Goal: Task Accomplishment & Management: Manage account settings

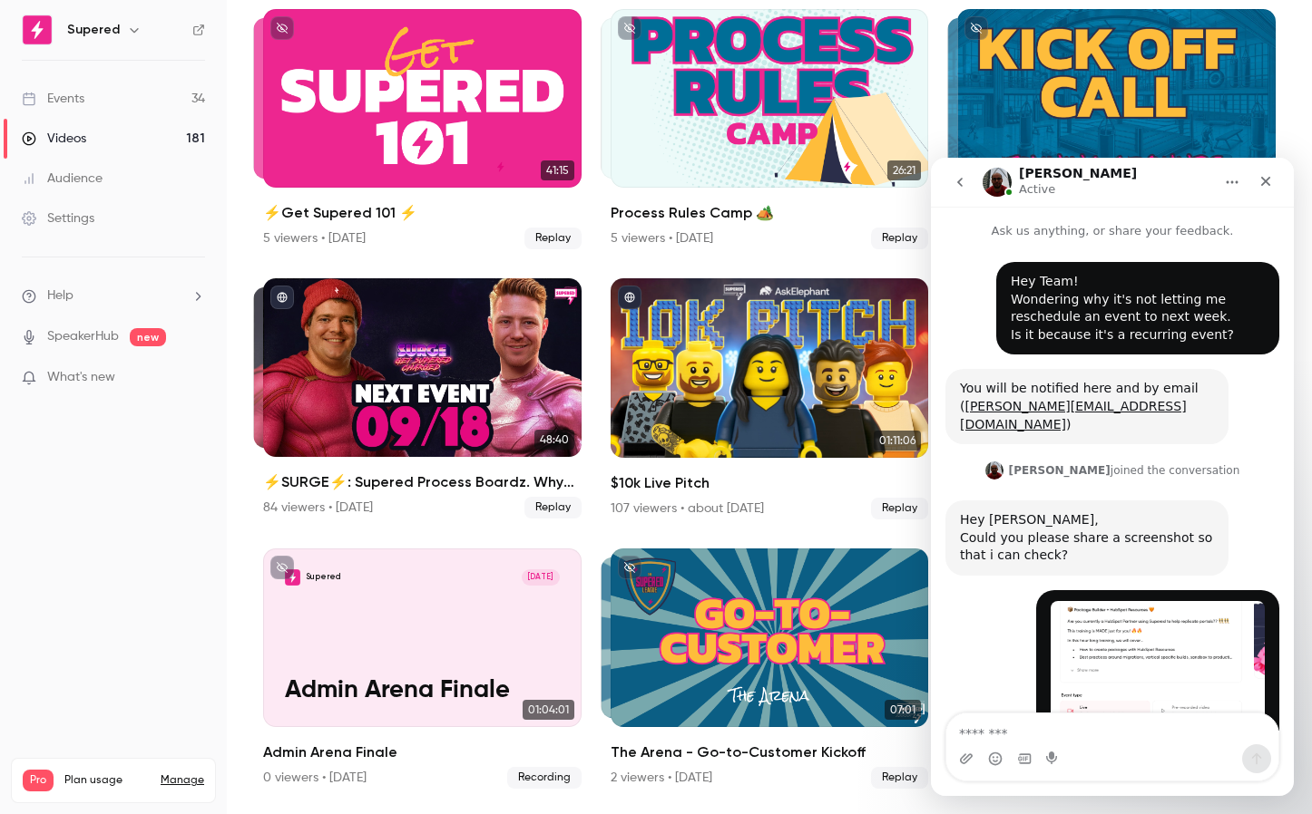
scroll to position [415, 0]
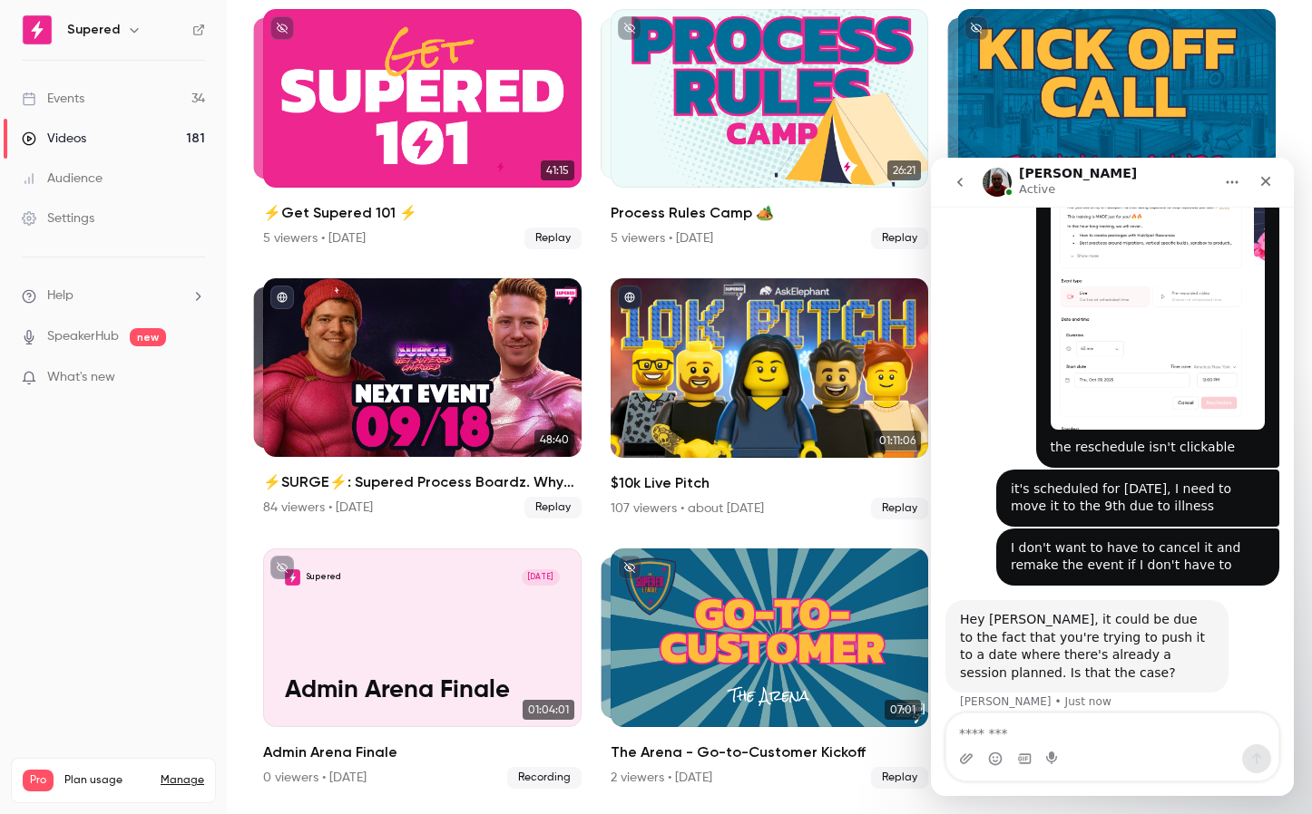
click at [74, 108] on link "Events 34" at bounding box center [113, 99] width 227 height 40
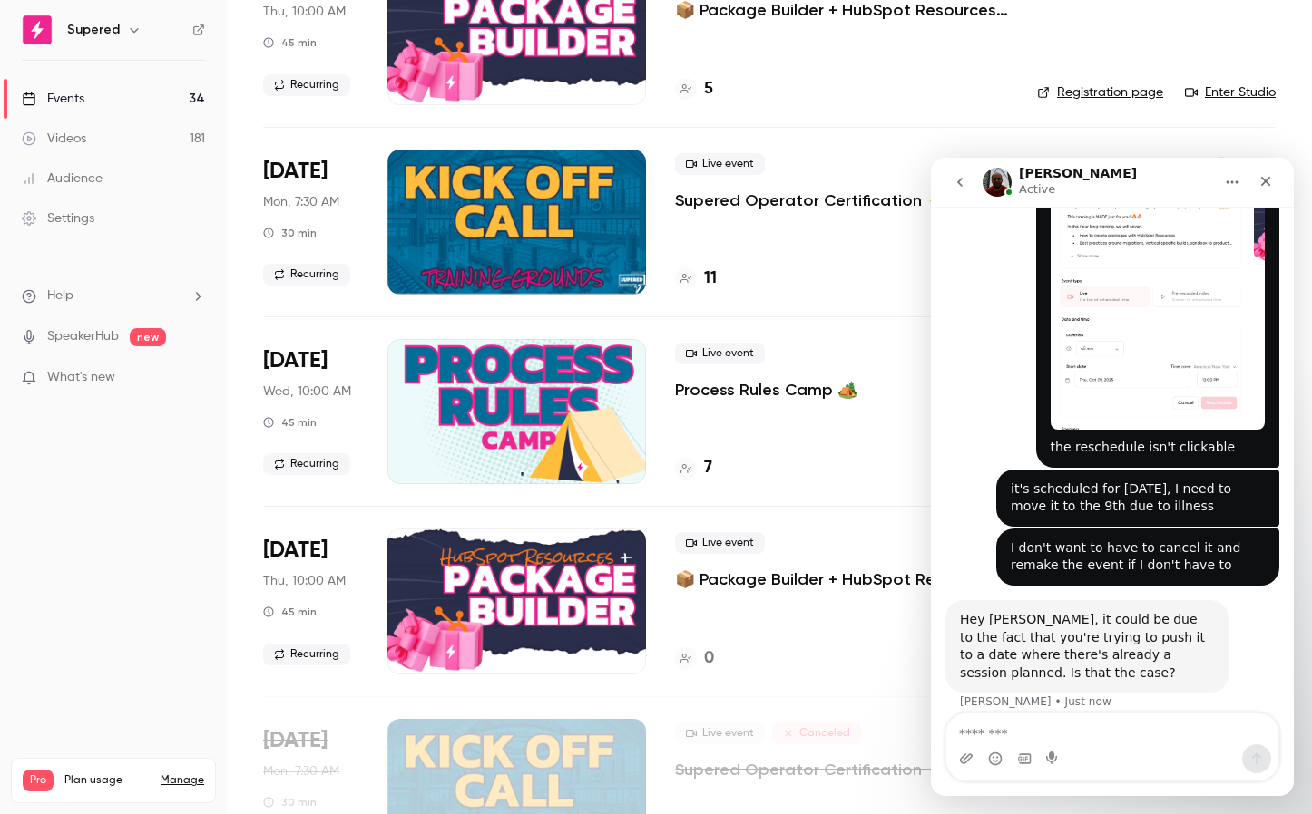
scroll to position [393, 0]
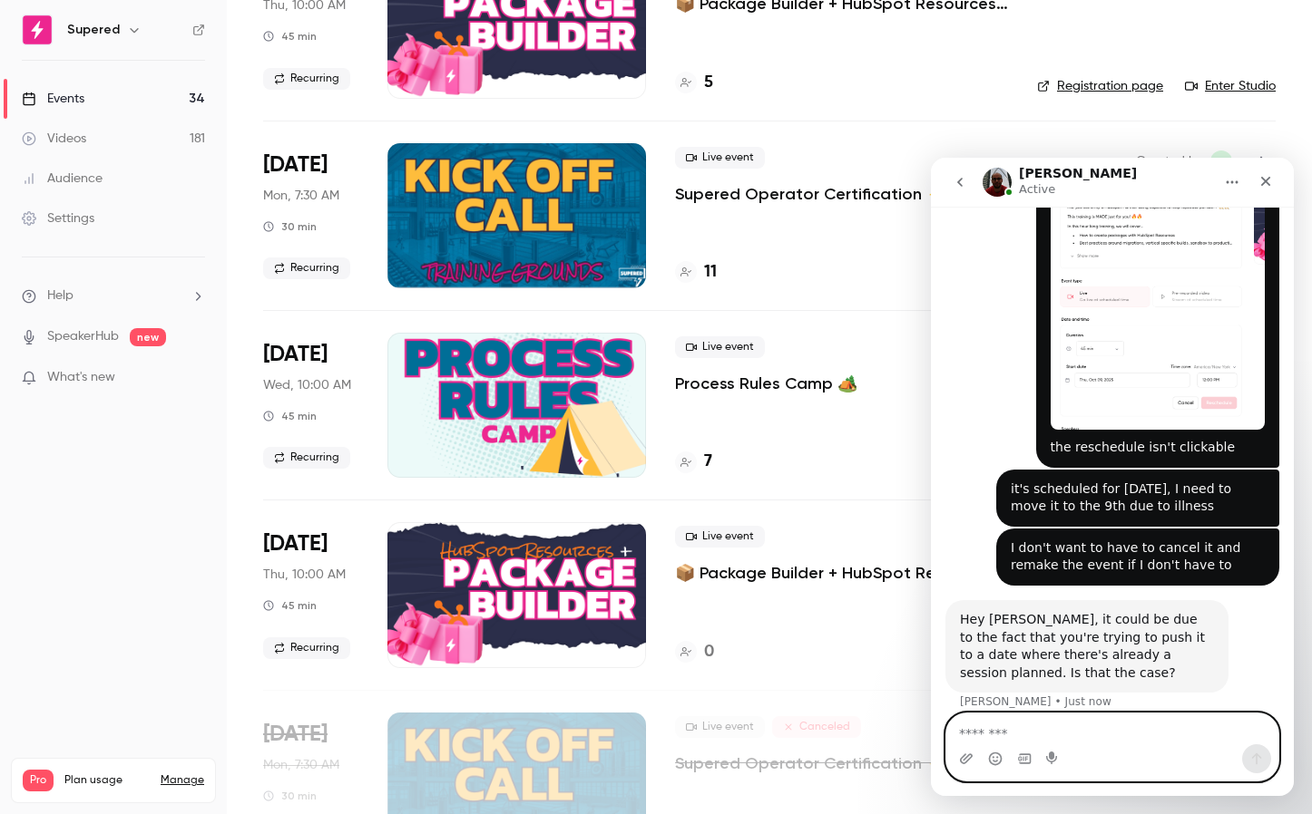
click at [1039, 727] on textarea "Message…" at bounding box center [1112, 729] width 332 height 31
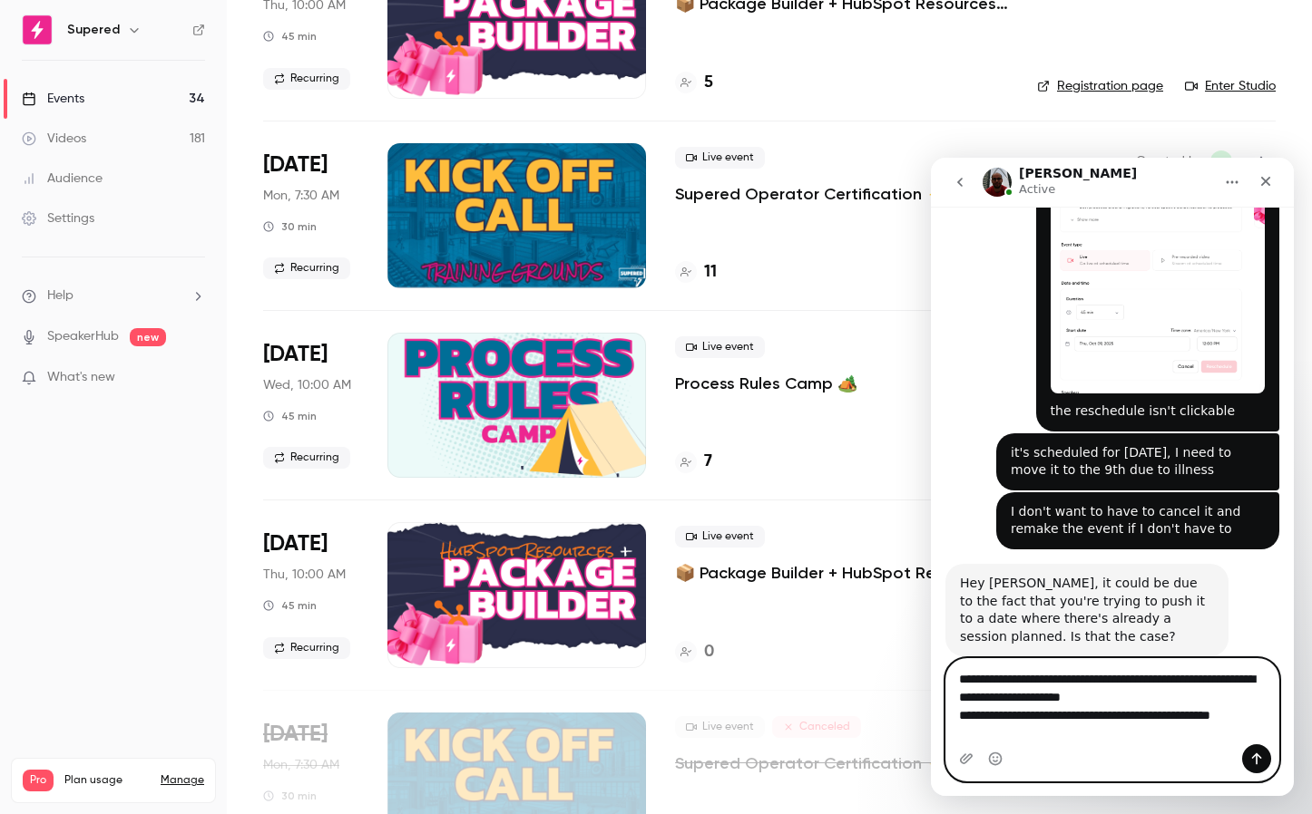
scroll to position [469, 0]
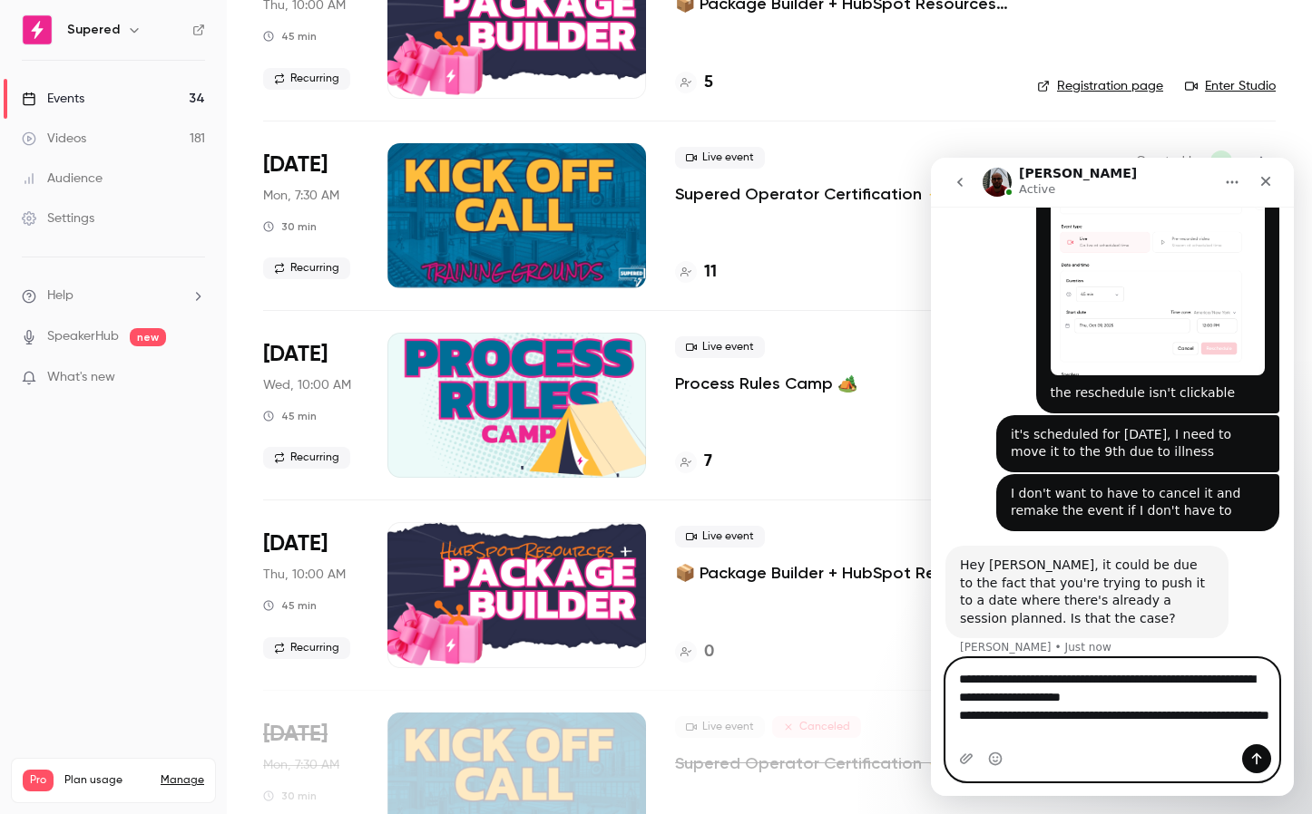
type textarea "**********"
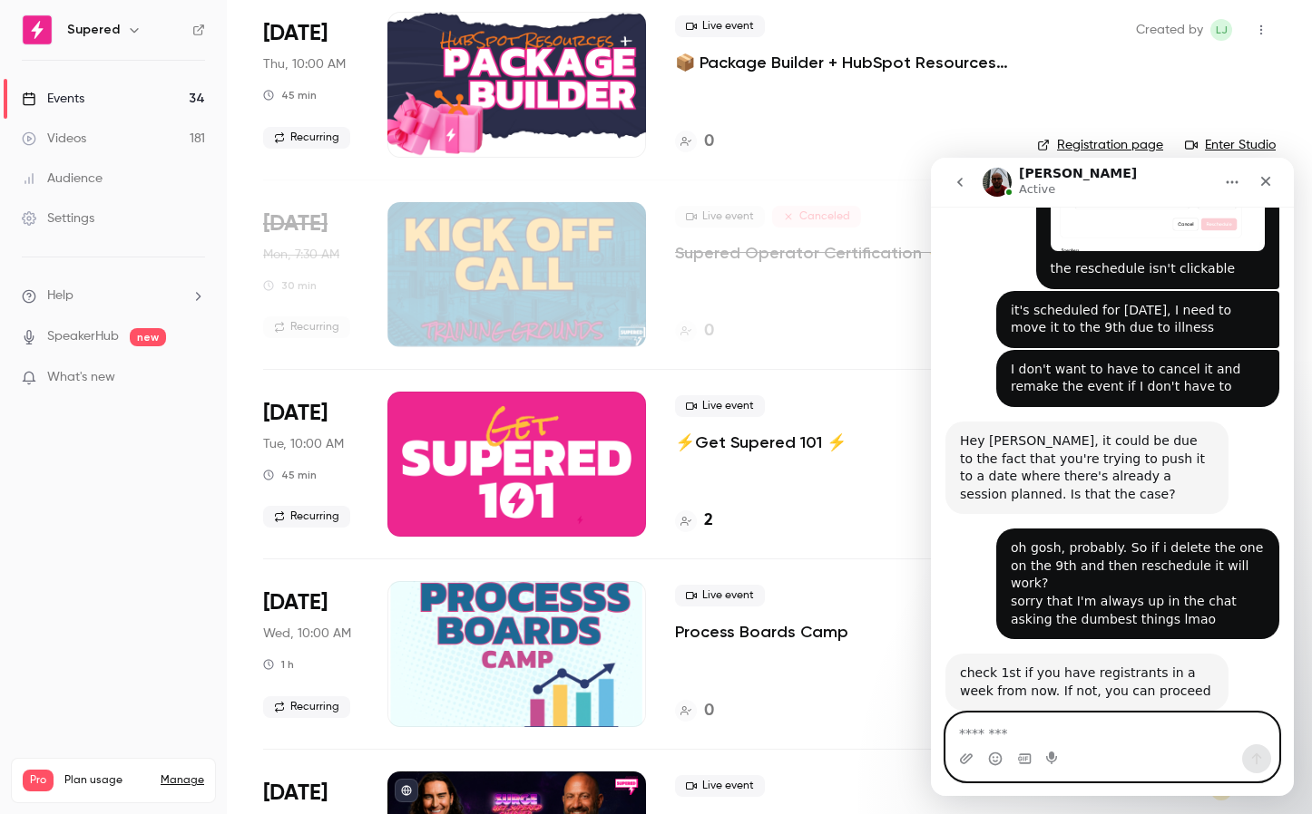
scroll to position [902, 0]
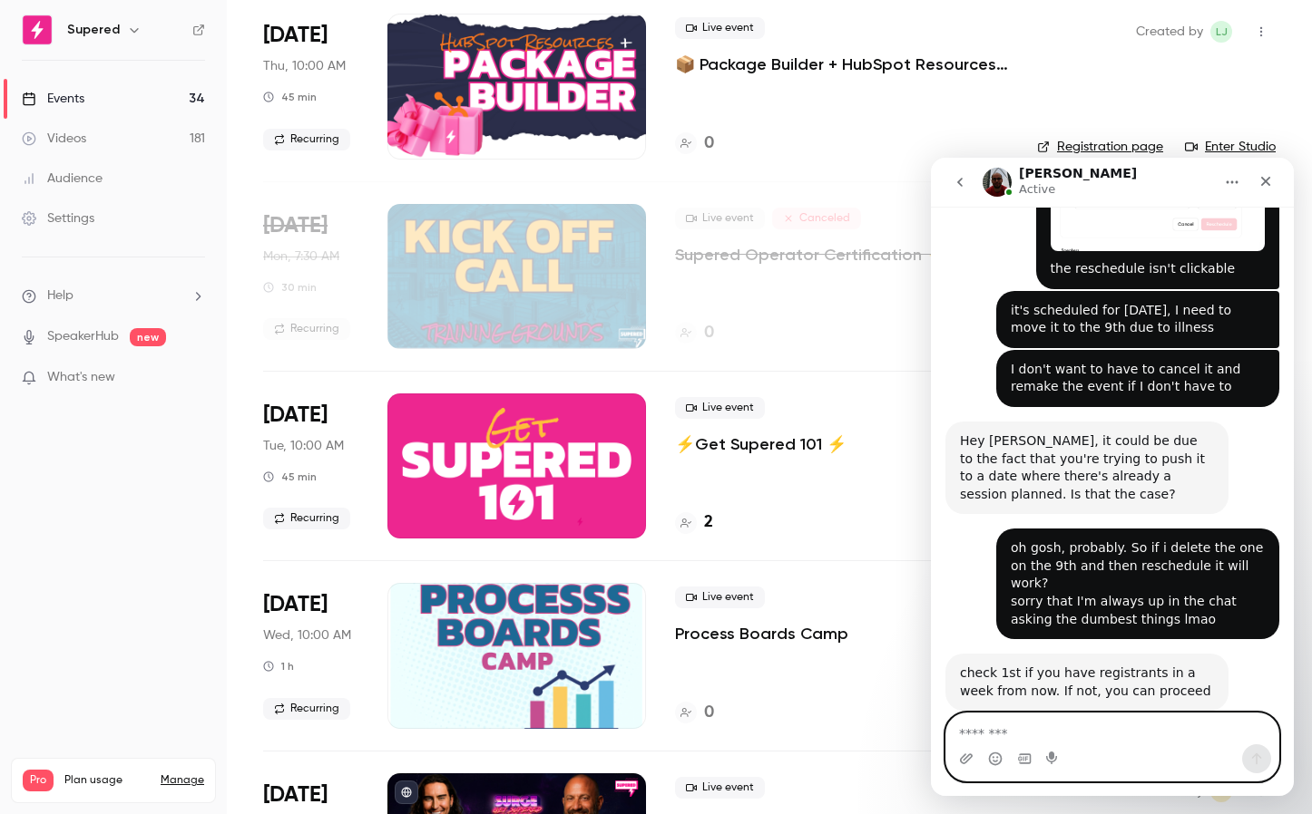
click at [980, 733] on textarea "Message…" at bounding box center [1112, 729] width 332 height 31
type textarea "********"
click at [1258, 760] on icon "Send a message…" at bounding box center [1256, 759] width 15 height 15
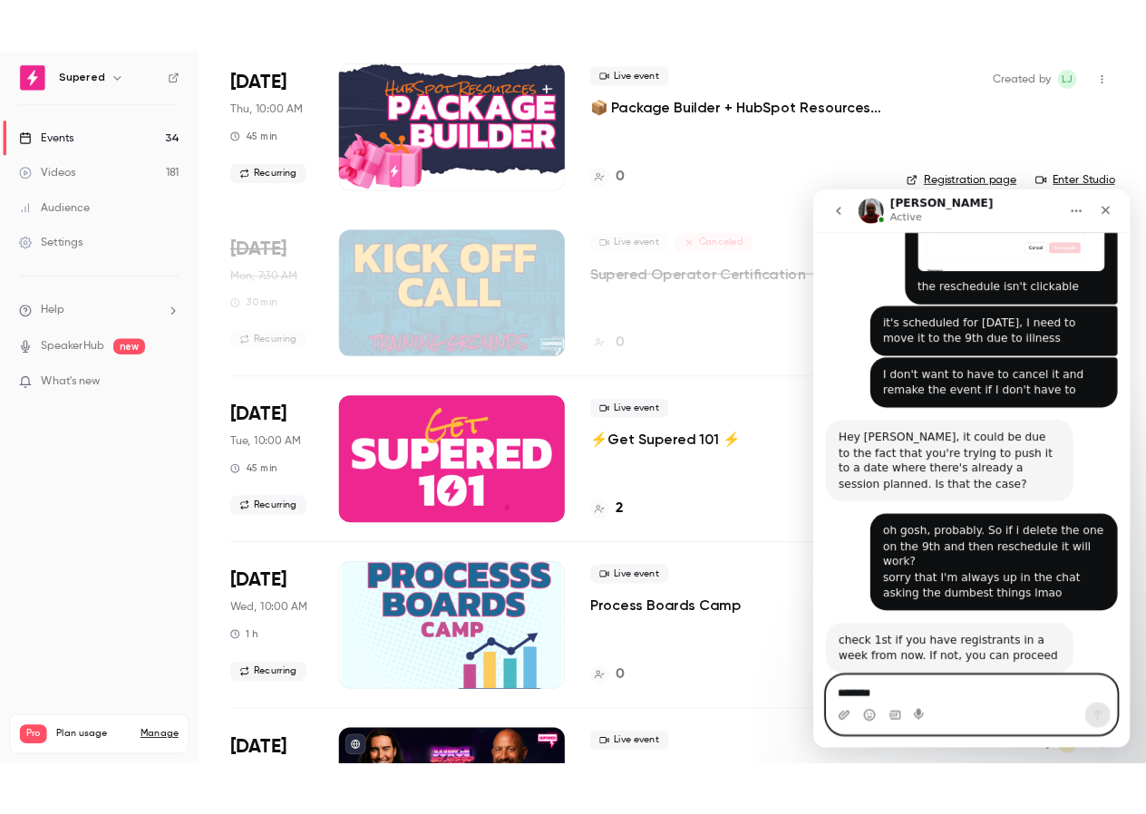
scroll to position [648, 0]
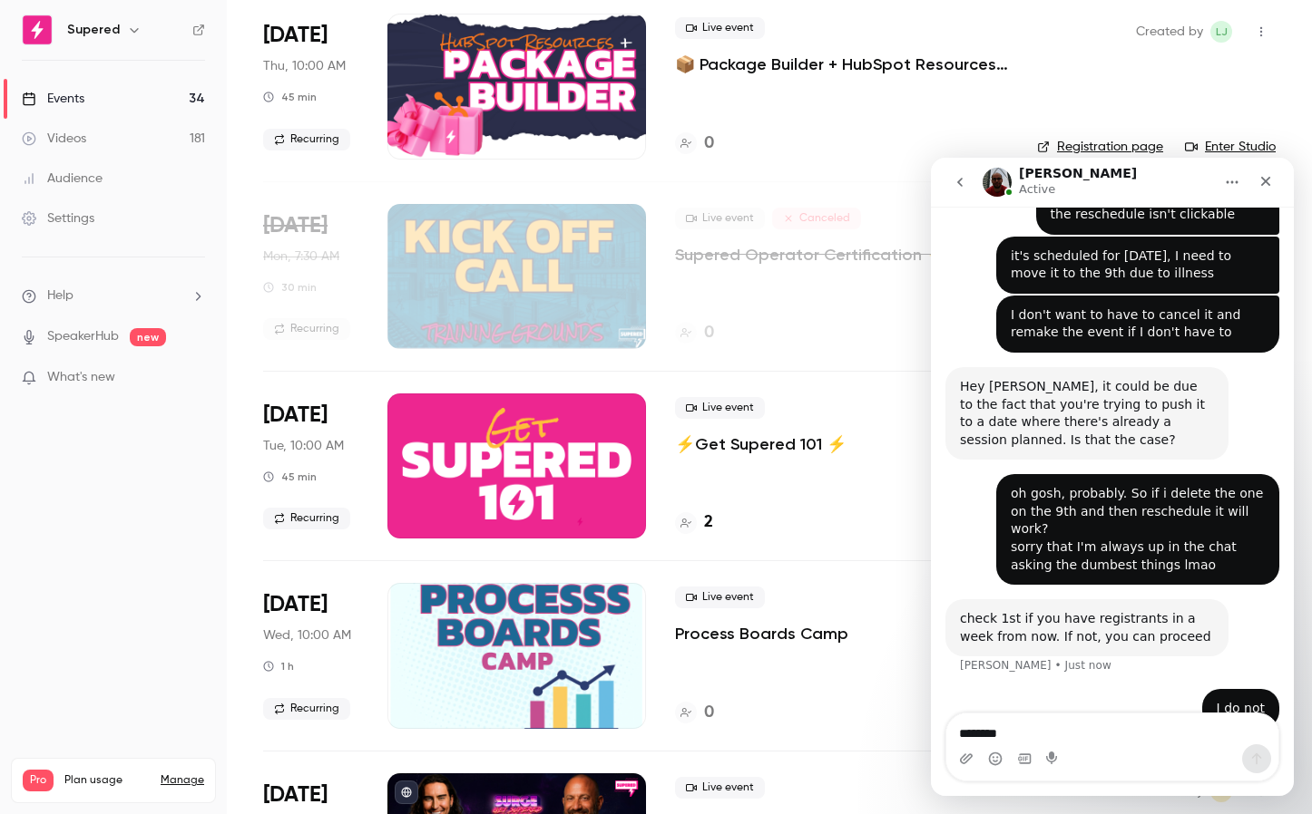
click at [1260, 28] on icon "button" at bounding box center [1260, 31] width 15 height 13
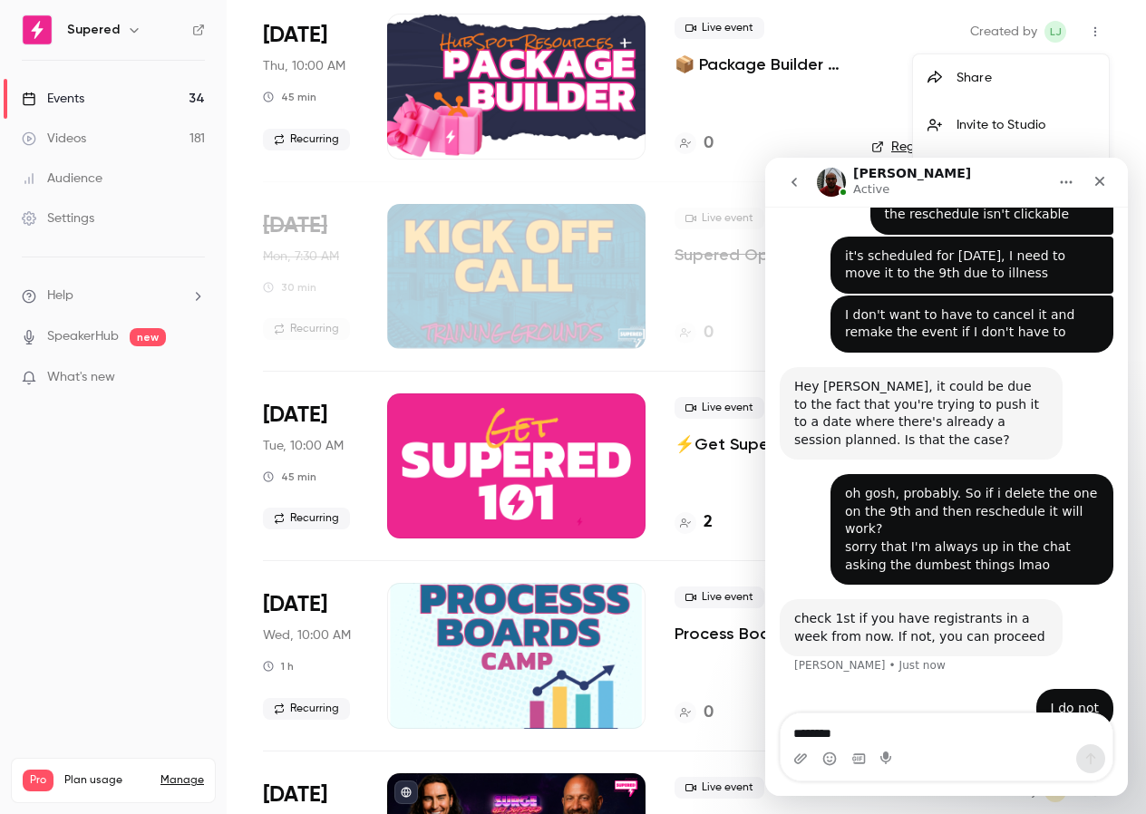
click at [495, 73] on div at bounding box center [573, 407] width 1146 height 814
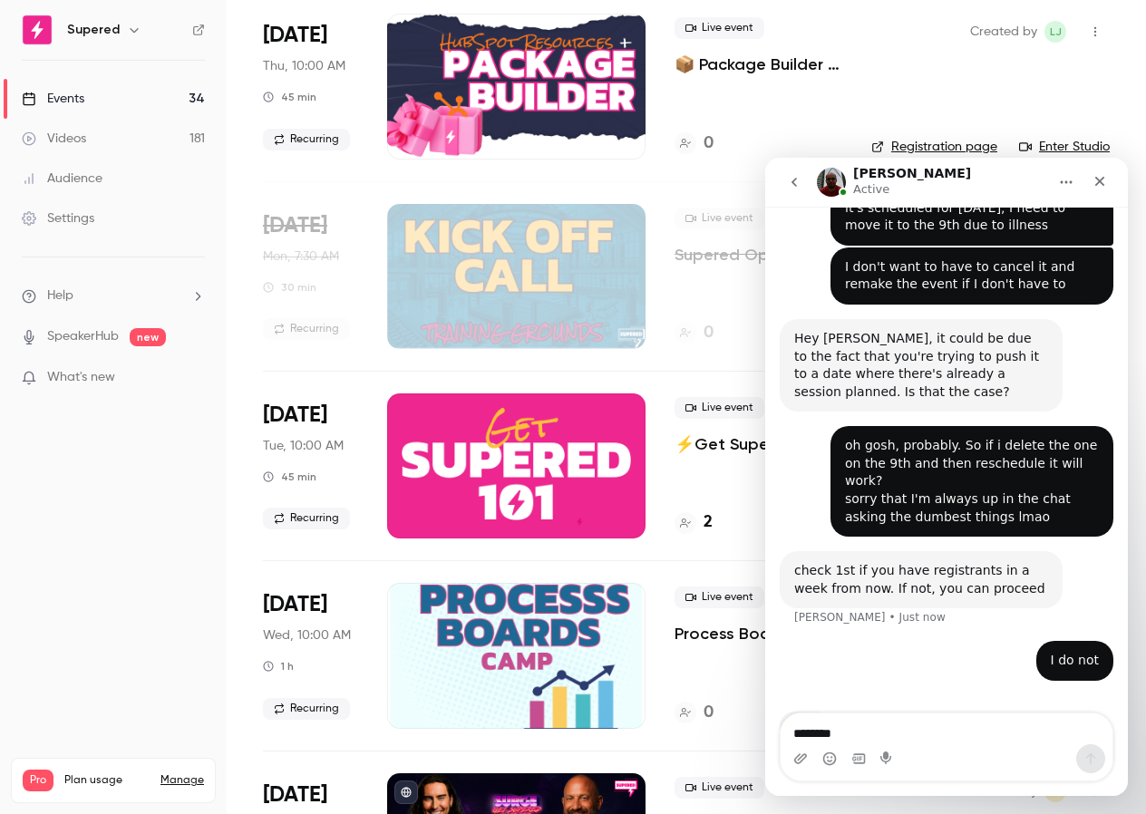
scroll to position [717, 0]
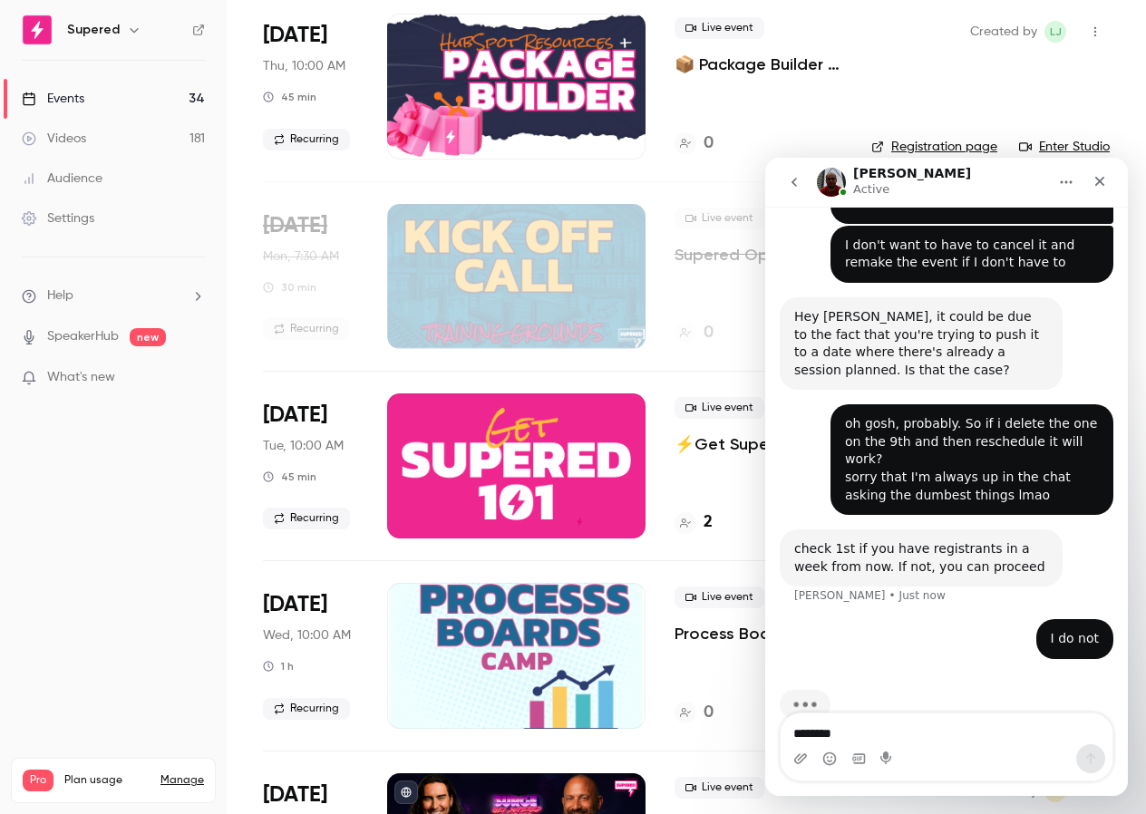
click at [1064, 182] on icon "Home" at bounding box center [1066, 182] width 15 height 15
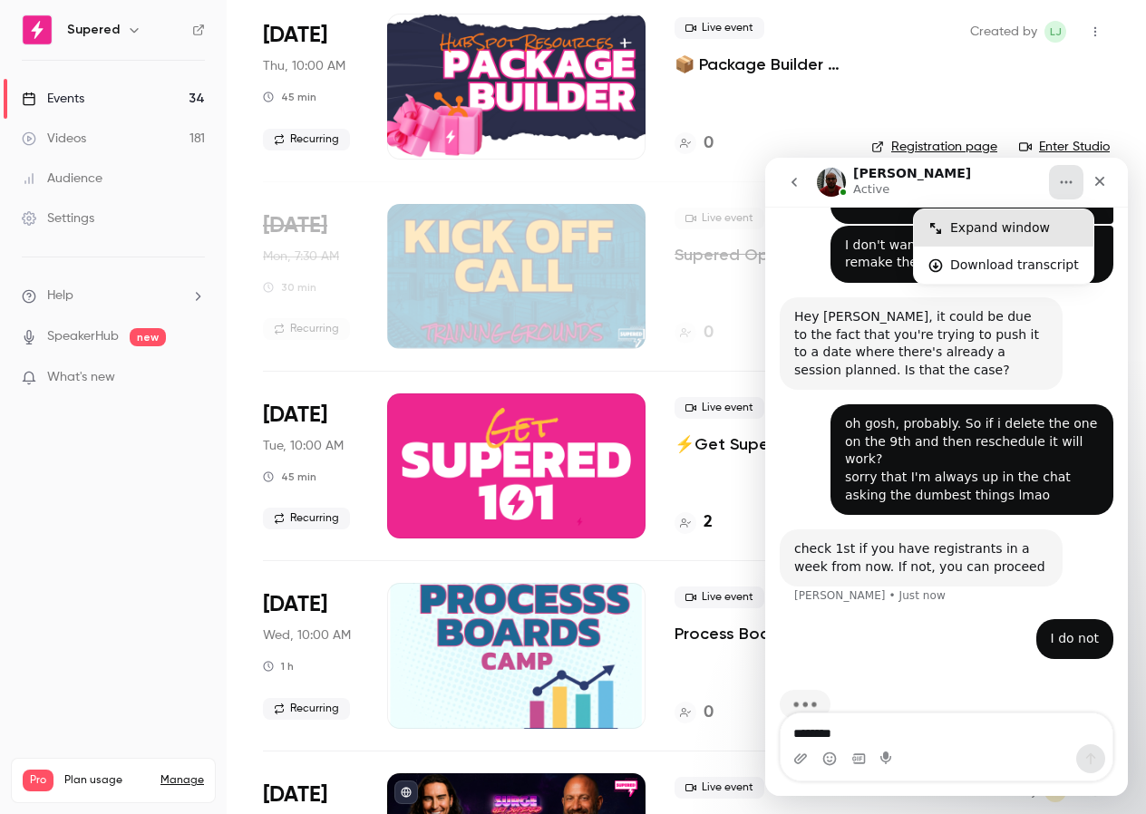
click at [1031, 229] on div "Expand window" at bounding box center [1015, 228] width 129 height 19
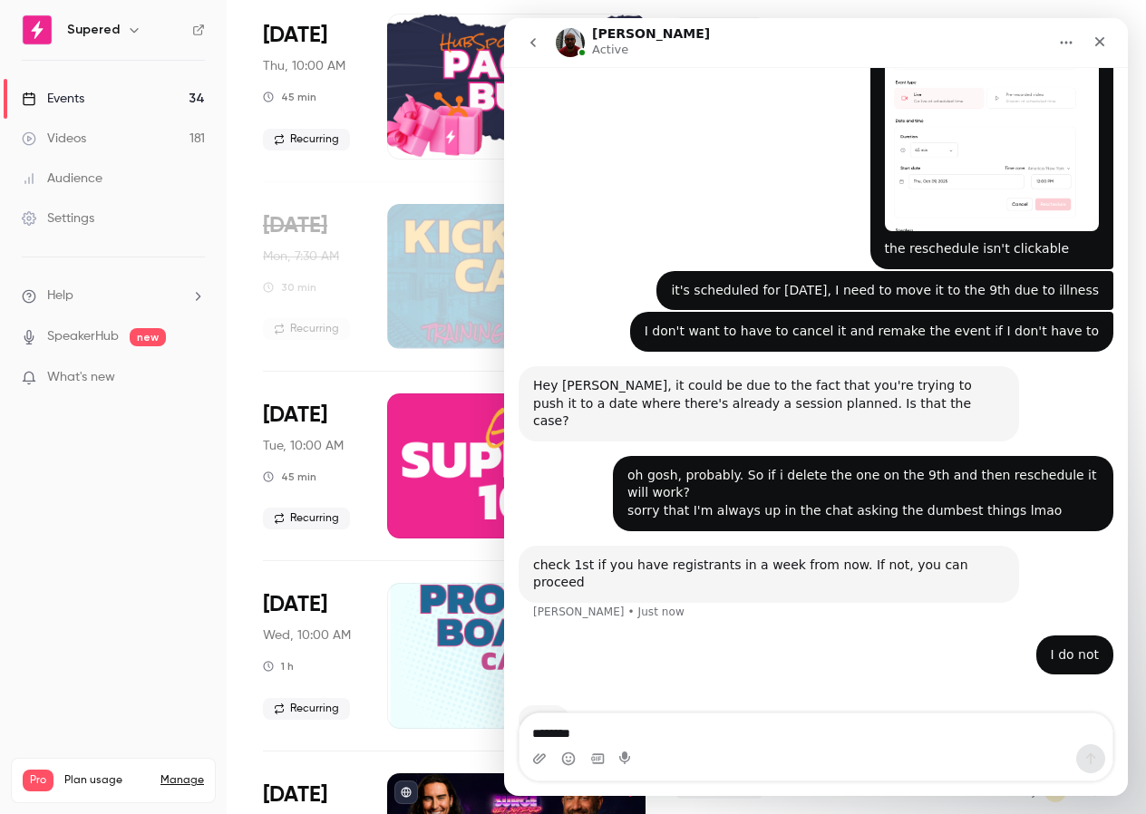
scroll to position [418, 0]
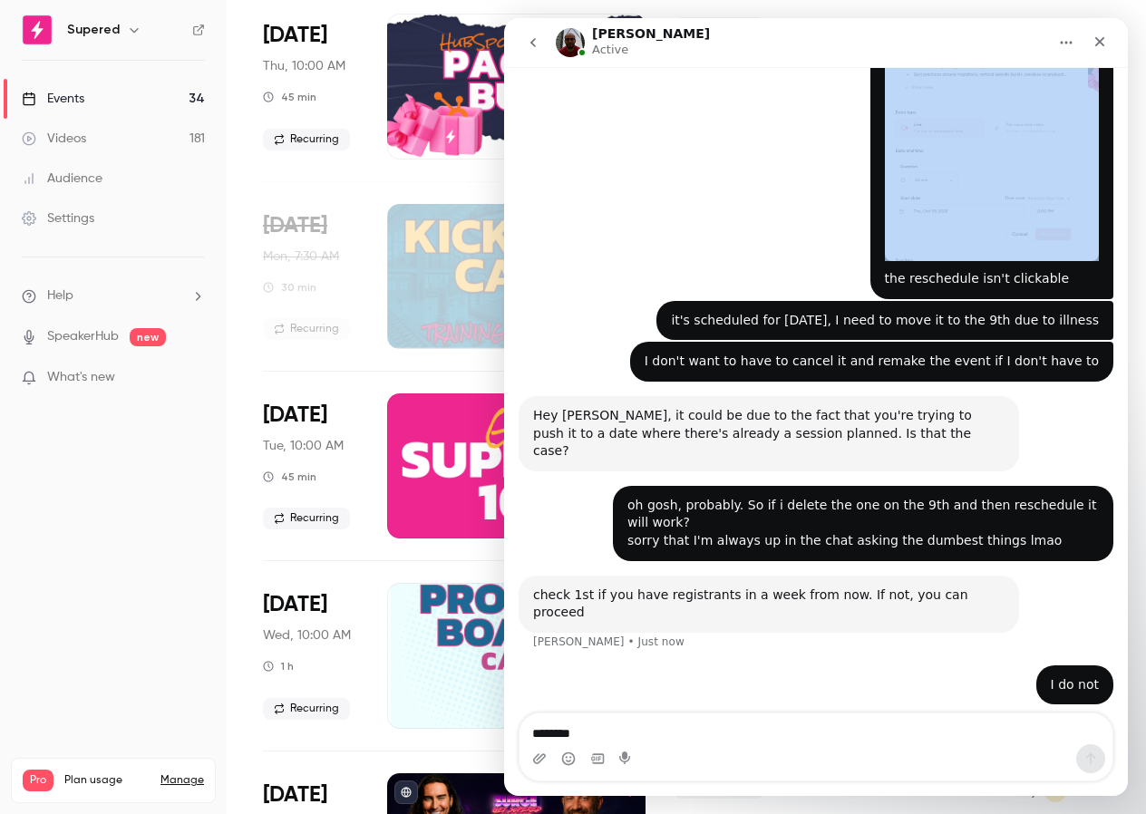
drag, startPoint x: 982, startPoint y: 42, endPoint x: 487, endPoint y: 86, distance: 497.2
click at [504, 86] on html "[PERSON_NAME] Active Ask us anything, or share your feedback. Hey Team! Wonderi…" at bounding box center [816, 407] width 624 height 778
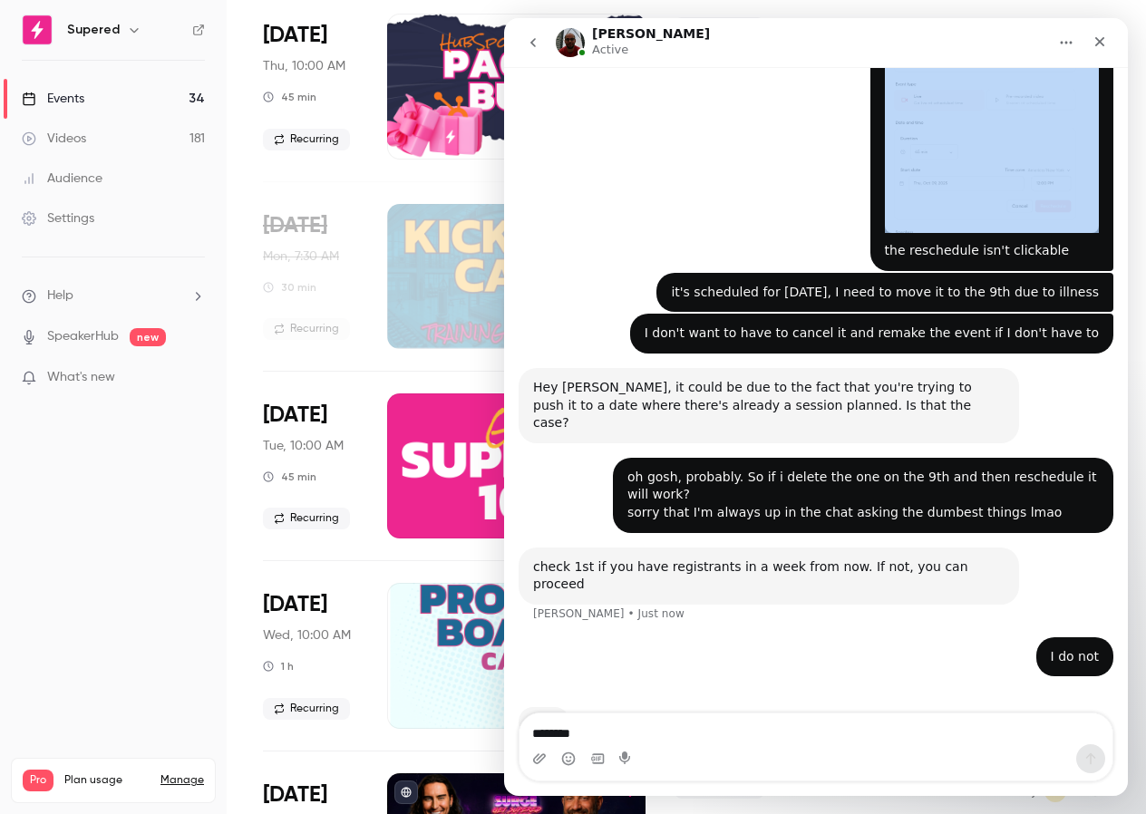
click at [1063, 44] on icon "Home" at bounding box center [1066, 42] width 15 height 15
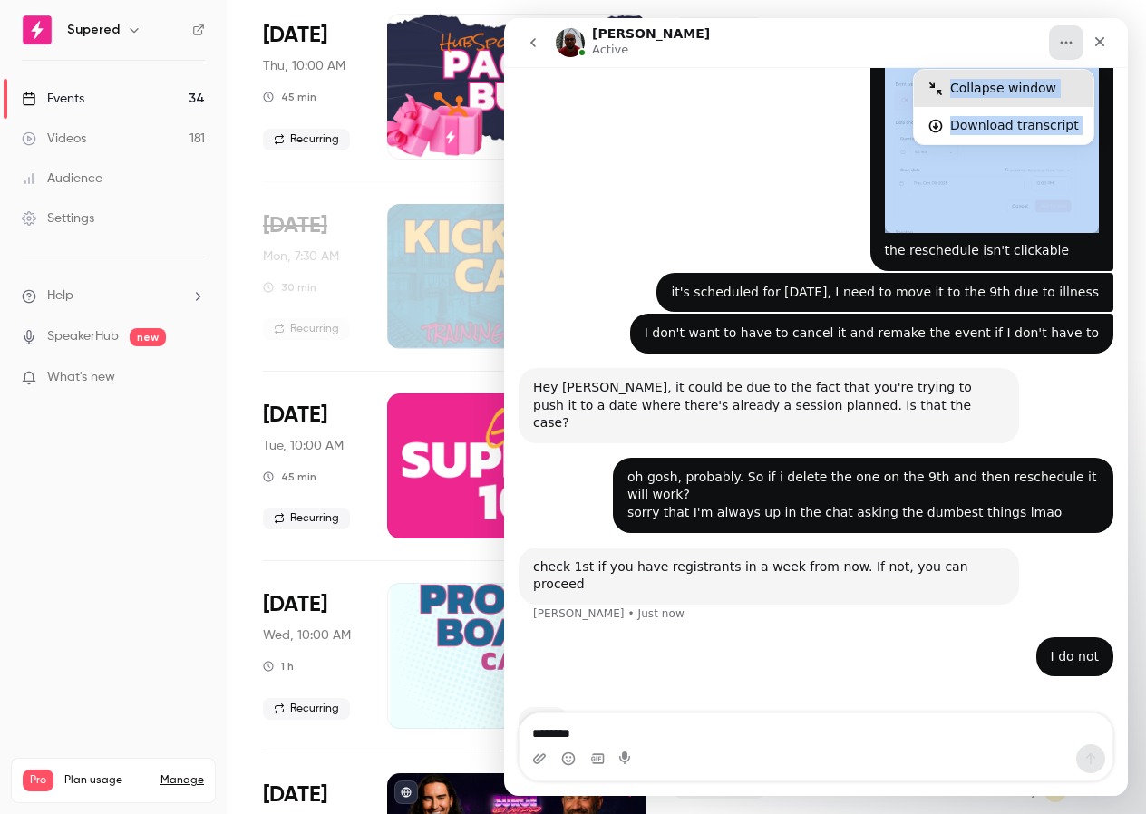
click at [1004, 85] on div "Collapse window" at bounding box center [1015, 88] width 129 height 19
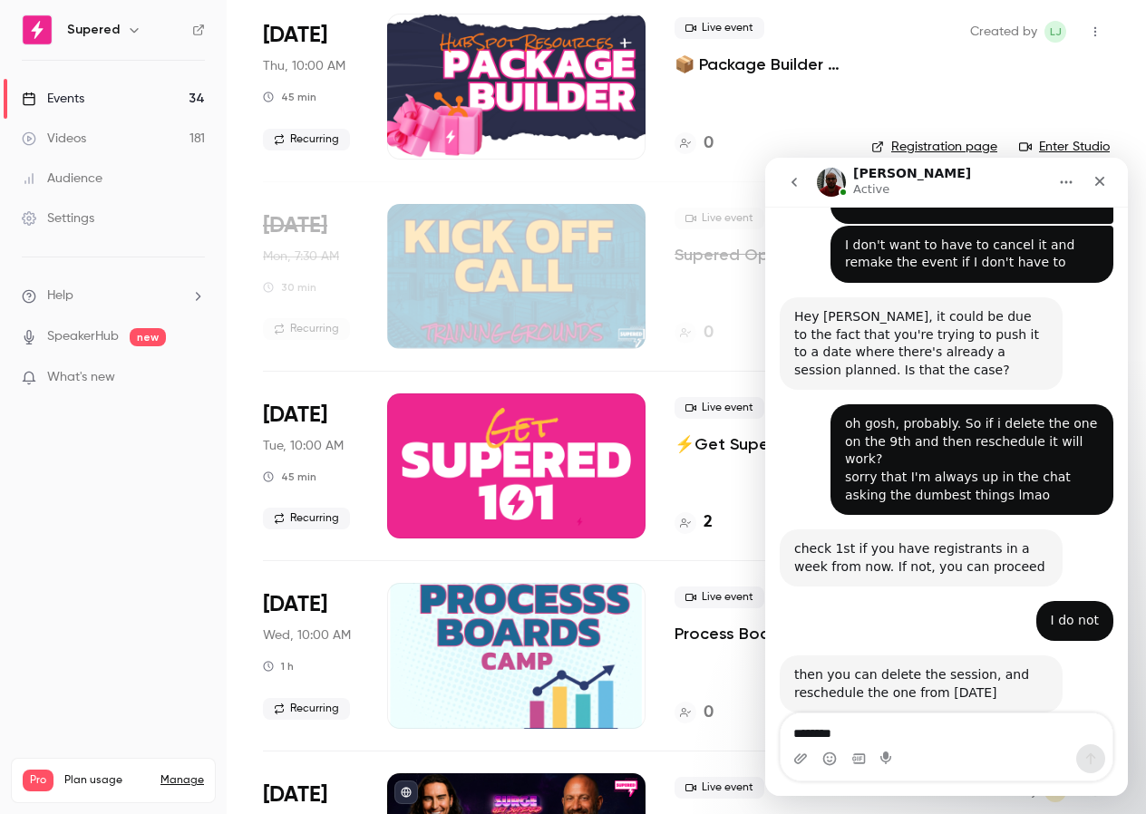
scroll to position [789, 0]
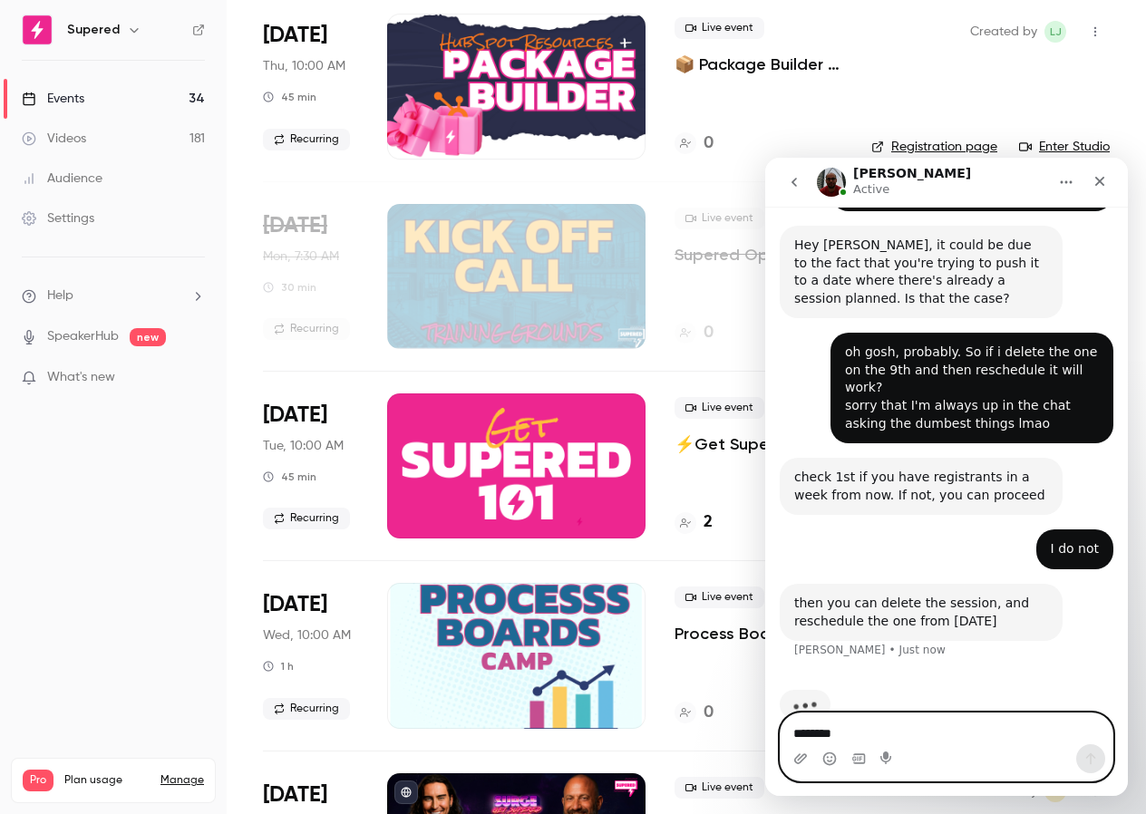
click at [860, 730] on textarea "********" at bounding box center [947, 729] width 332 height 31
type textarea "**********"
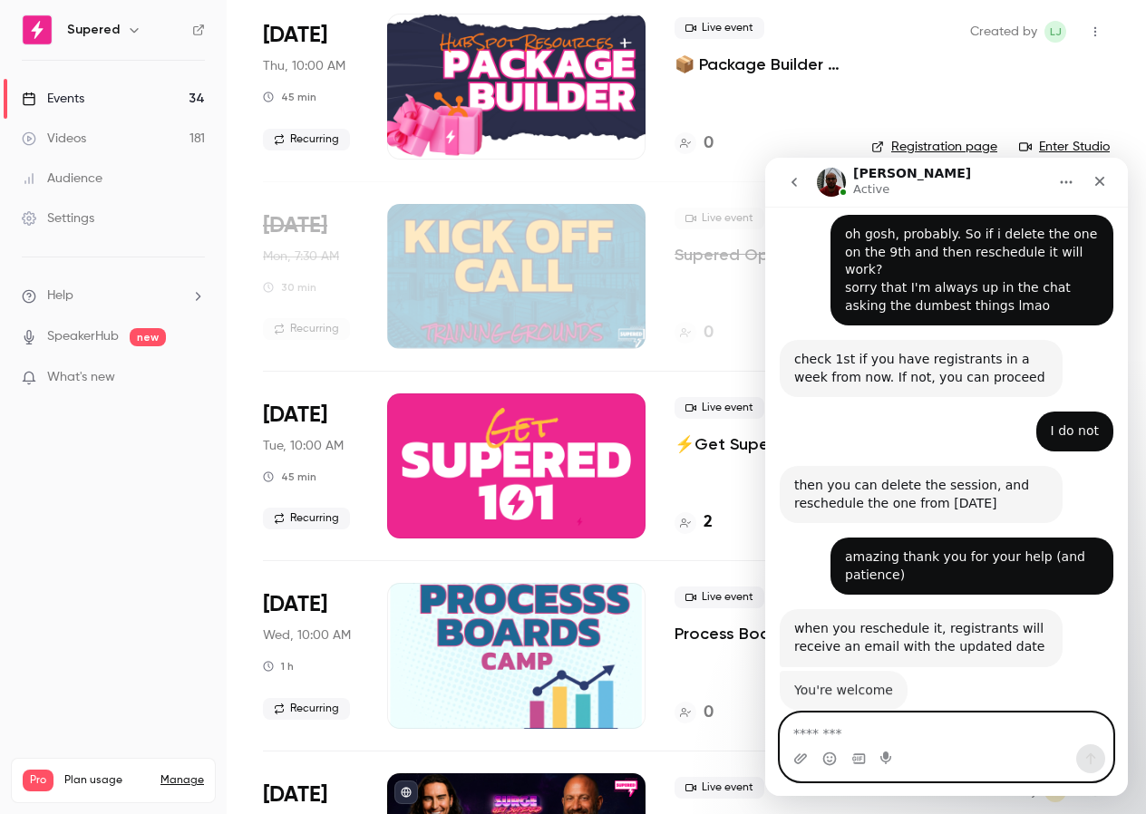
scroll to position [904, 0]
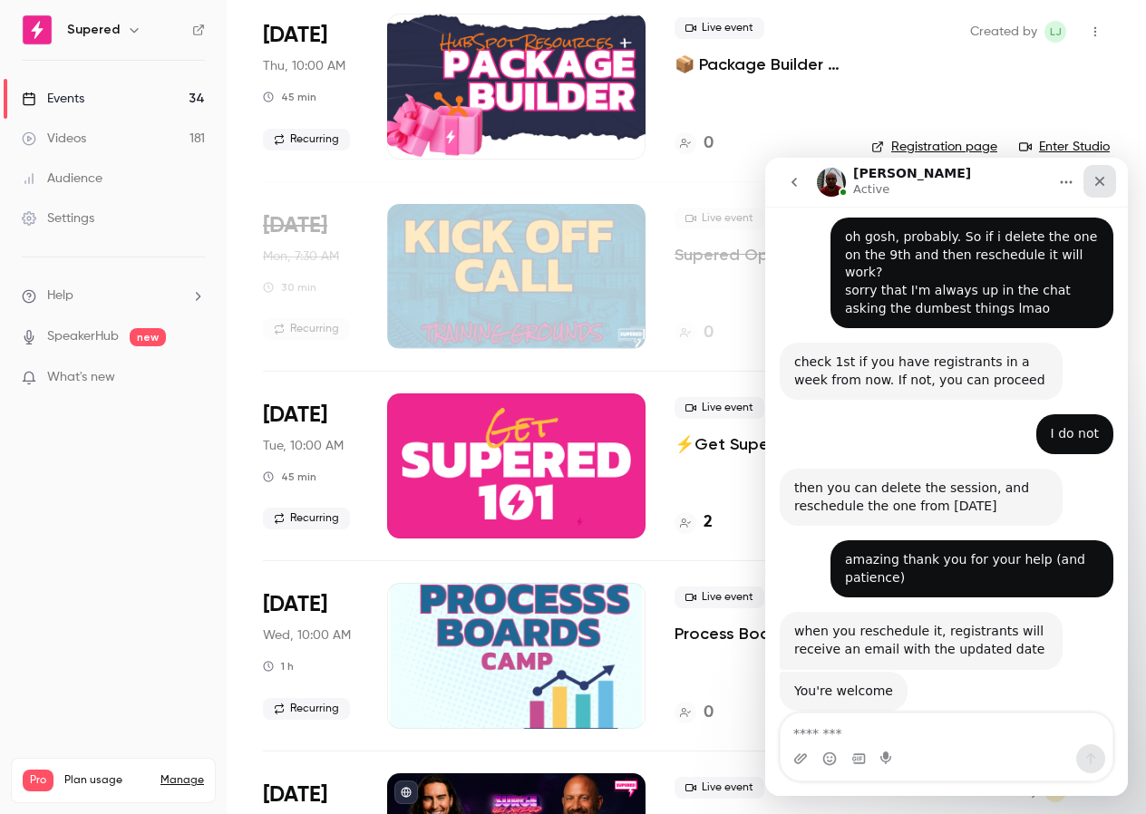
click at [1103, 181] on icon "Close" at bounding box center [1100, 181] width 15 height 15
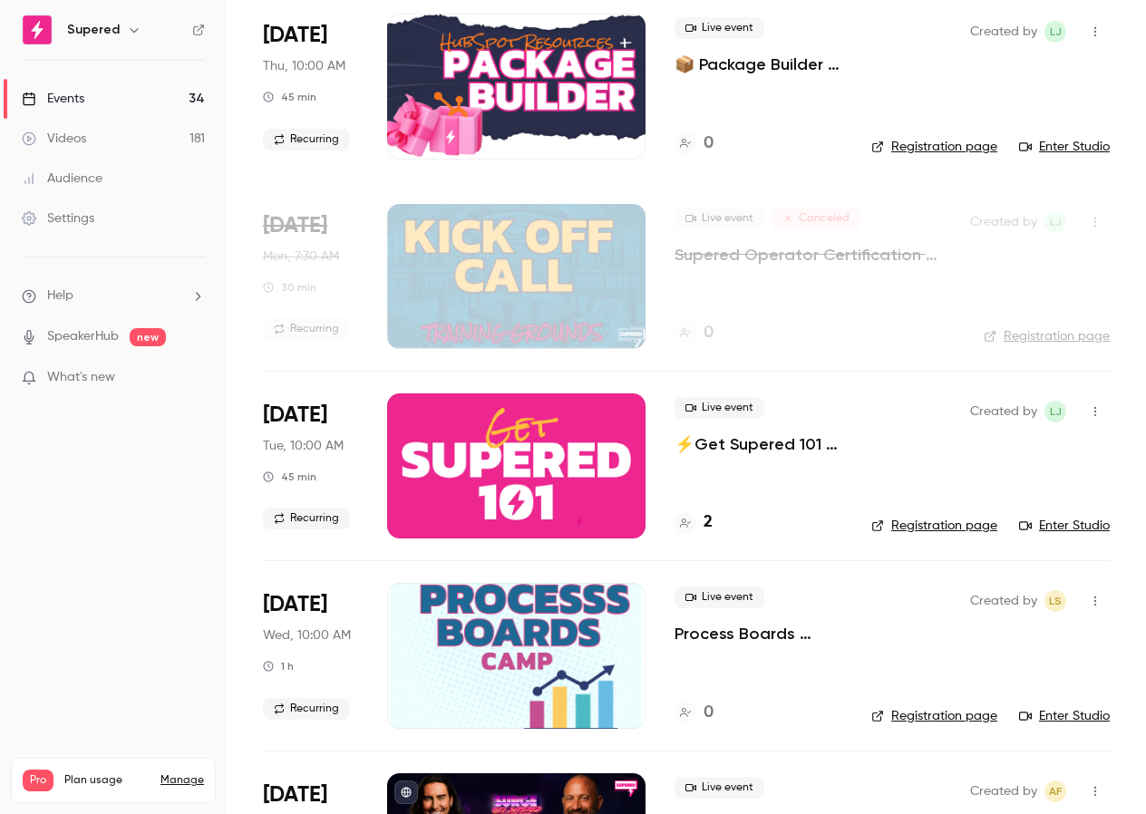
click at [1089, 30] on icon "button" at bounding box center [1095, 31] width 15 height 13
click at [984, 262] on div "Delete" at bounding box center [1026, 267] width 138 height 18
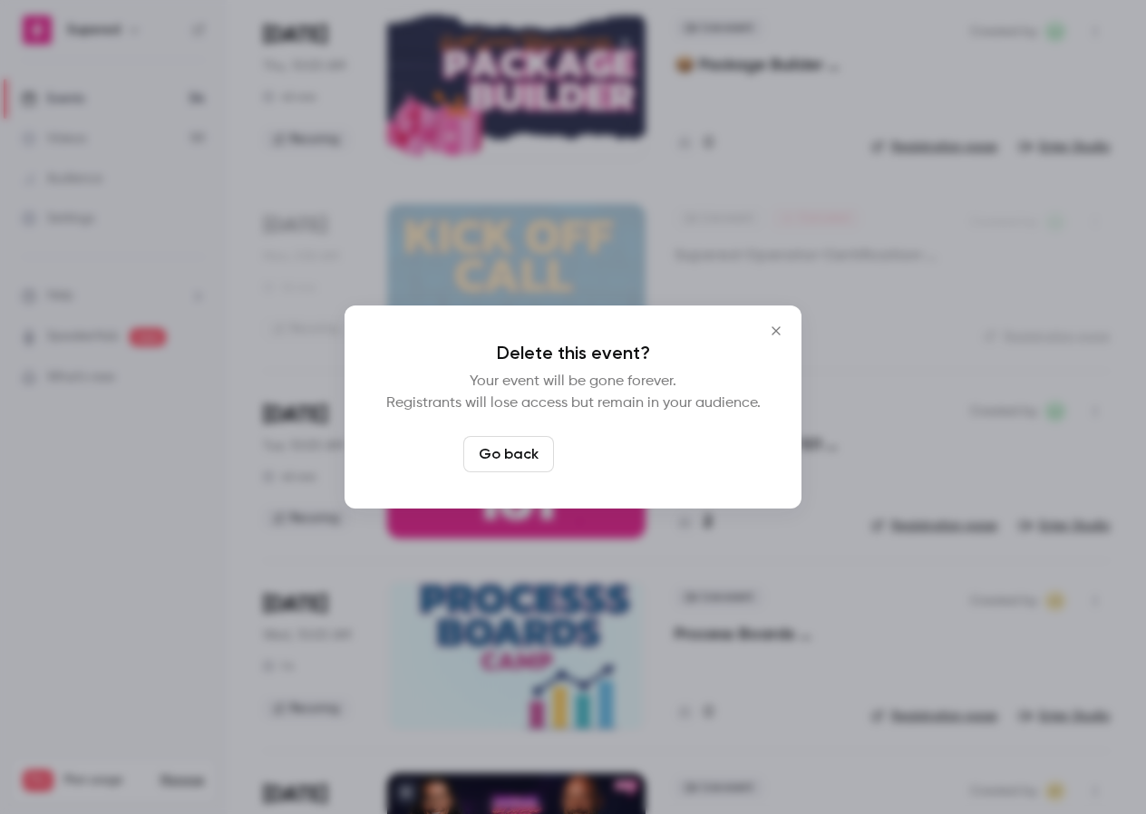
click at [607, 460] on button "Delete event" at bounding box center [622, 454] width 122 height 36
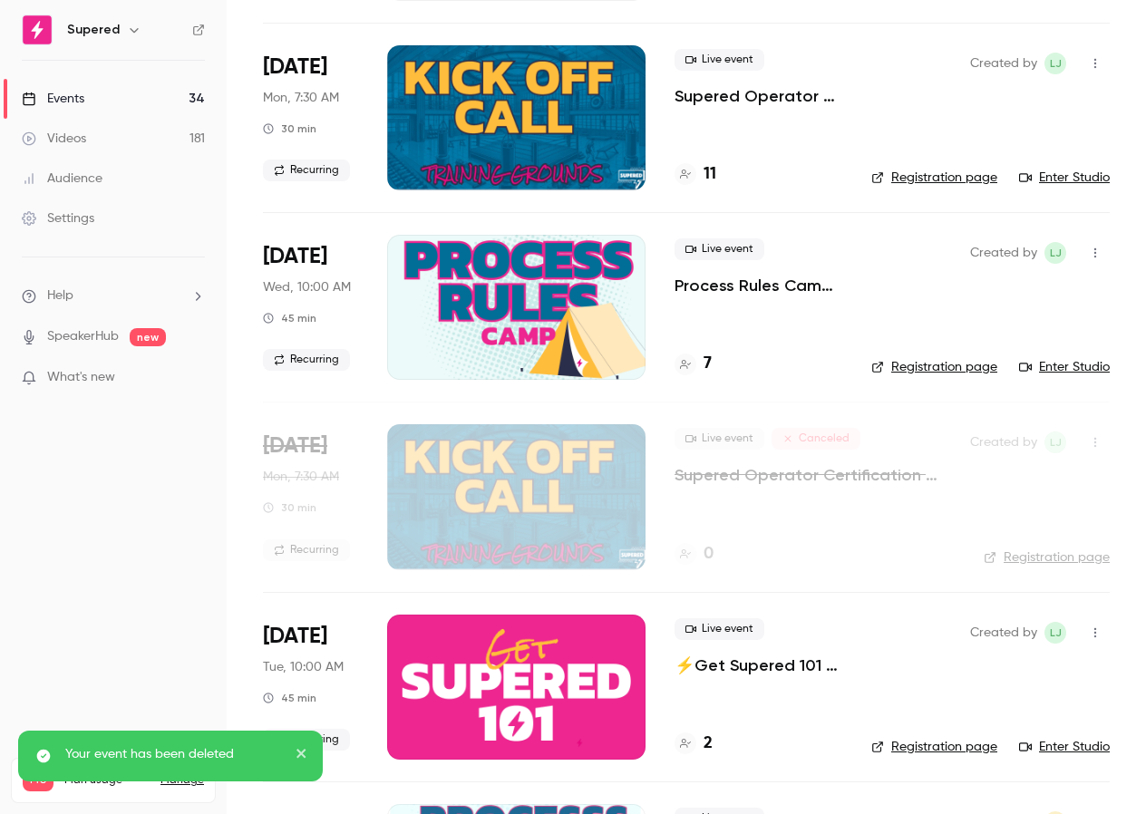
scroll to position [0, 0]
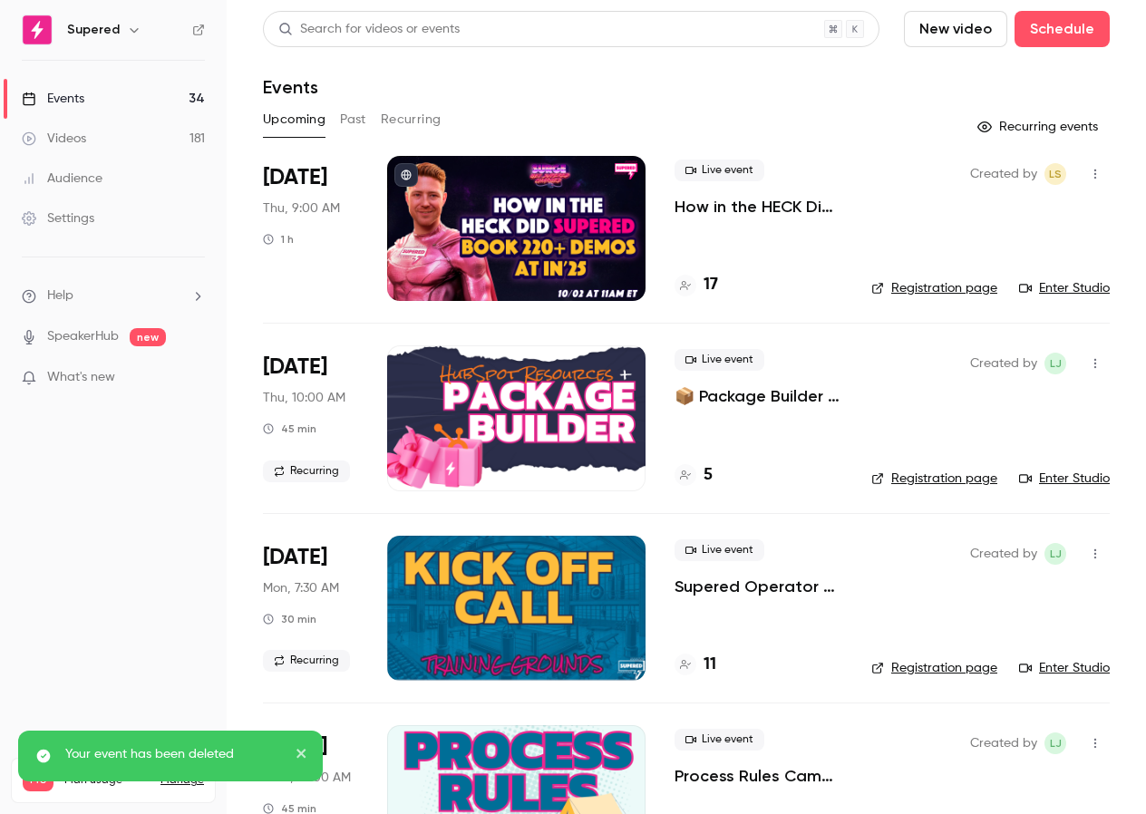
click at [1100, 362] on icon "button" at bounding box center [1095, 363] width 15 height 13
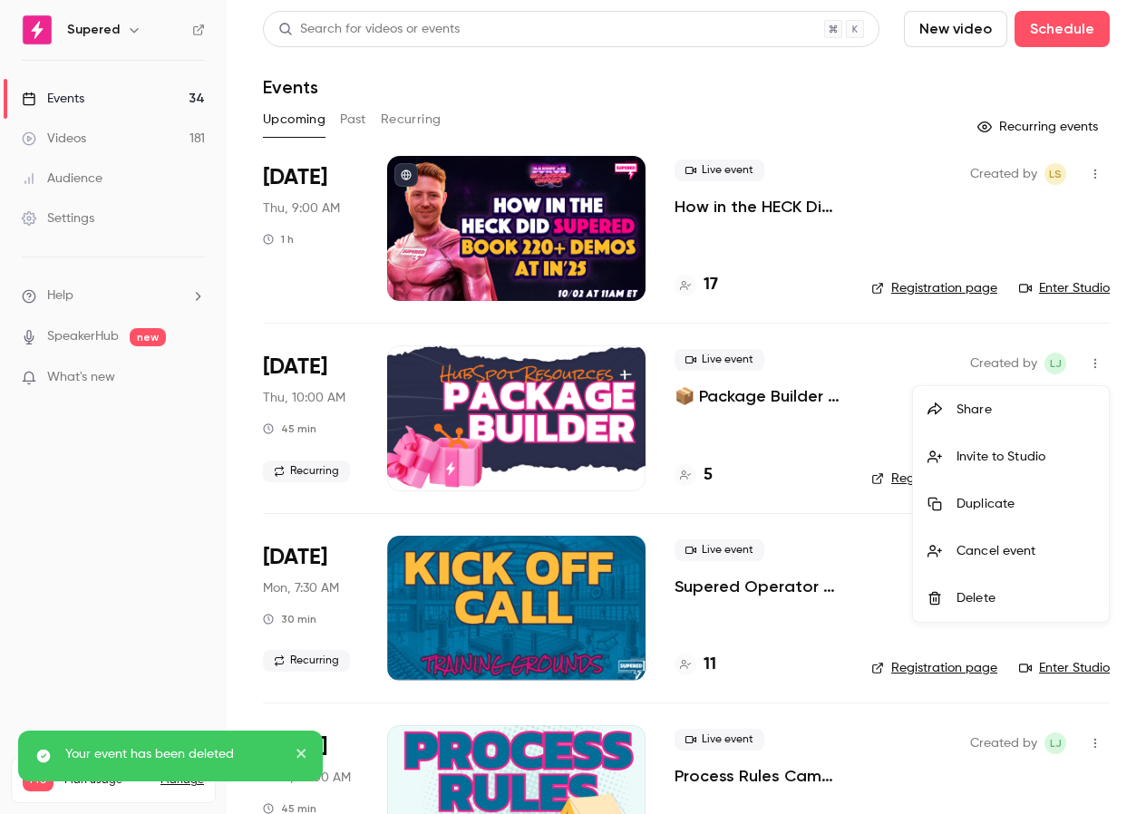
click at [497, 416] on div at bounding box center [573, 407] width 1146 height 814
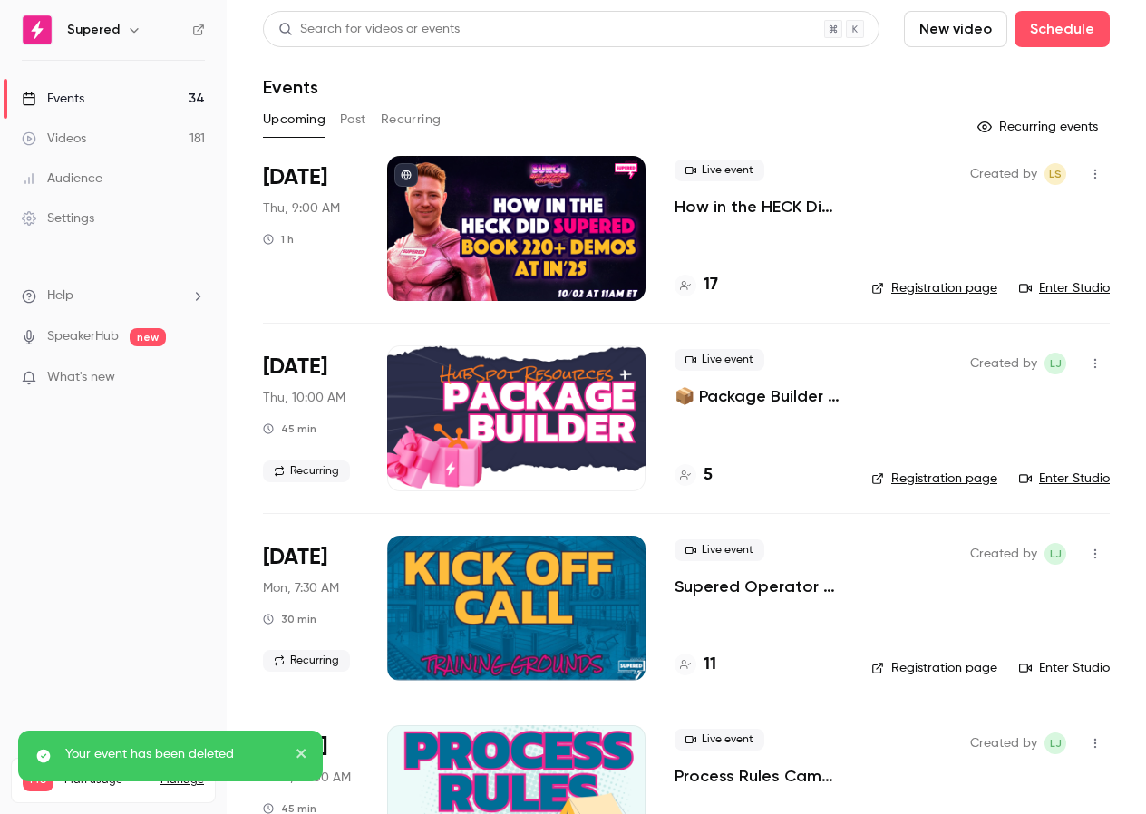
click at [504, 409] on div at bounding box center [516, 418] width 258 height 145
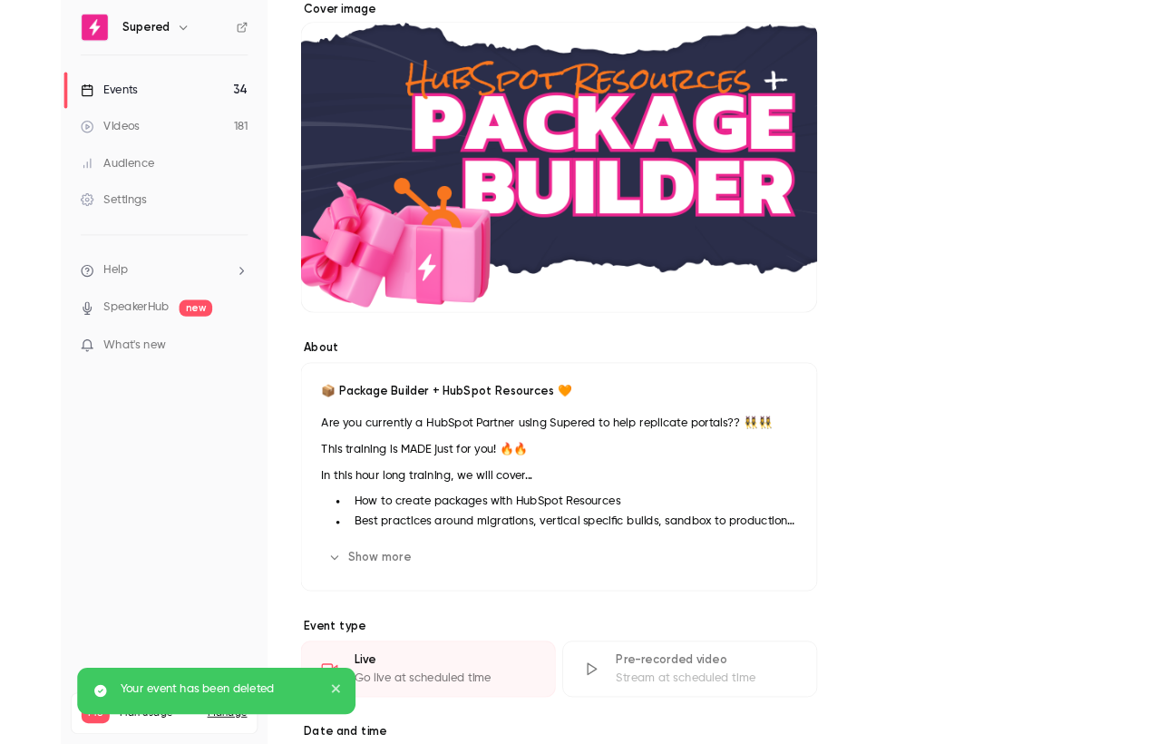
scroll to position [557, 0]
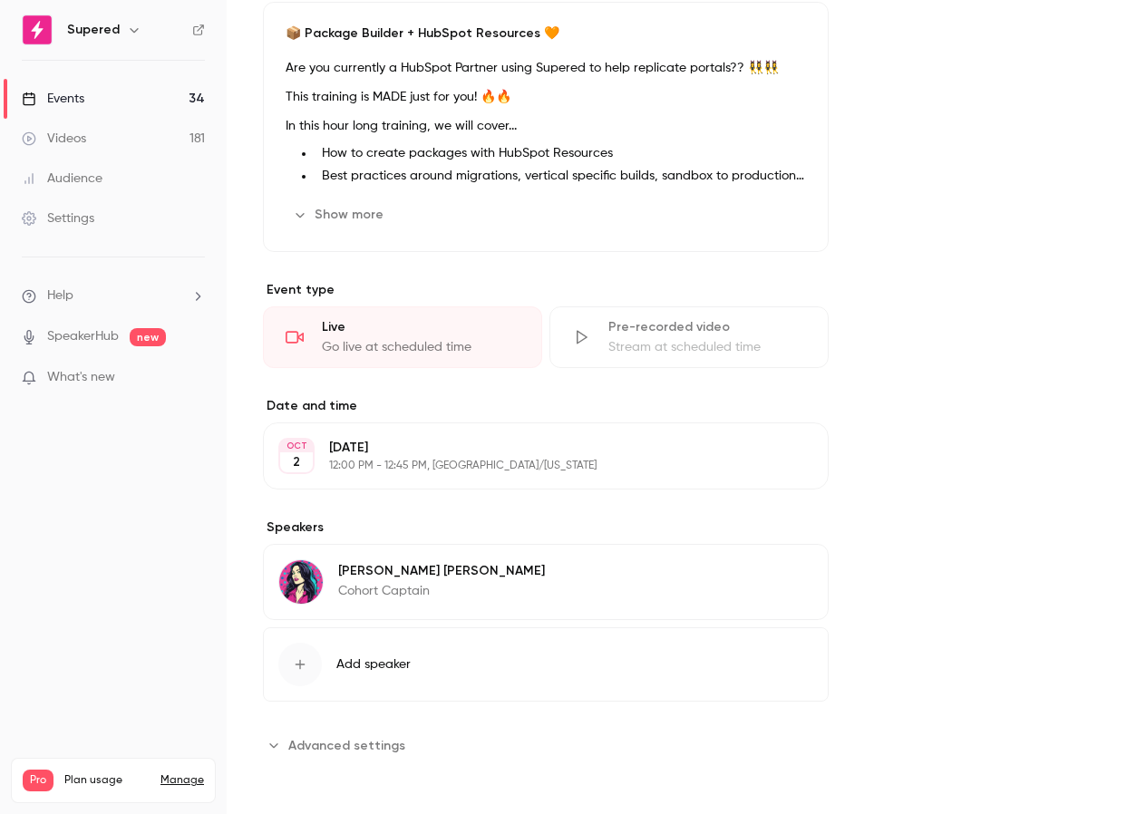
click at [433, 463] on p "12:00 PM - 12:45 PM, [GEOGRAPHIC_DATA]/[US_STATE]" at bounding box center [531, 466] width 404 height 15
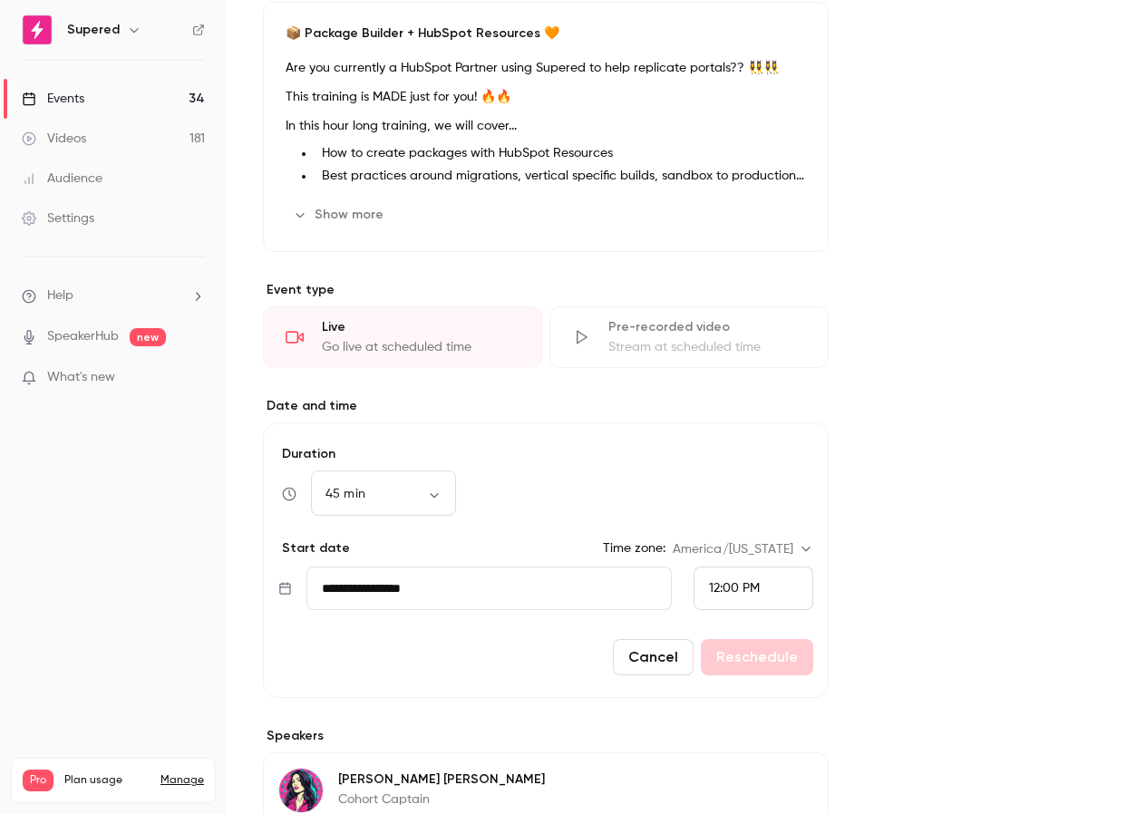
click at [446, 590] on input "**********" at bounding box center [490, 589] width 366 height 44
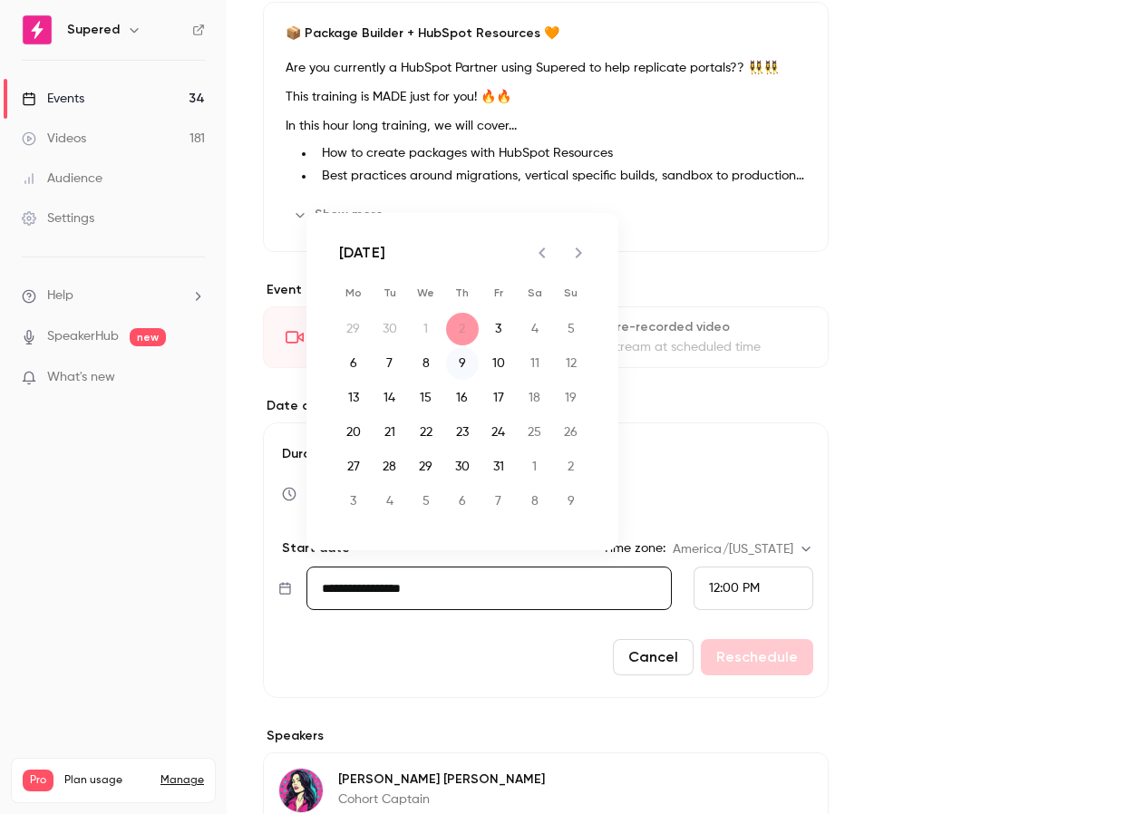
click at [464, 366] on button "9" at bounding box center [462, 363] width 33 height 33
type input "**********"
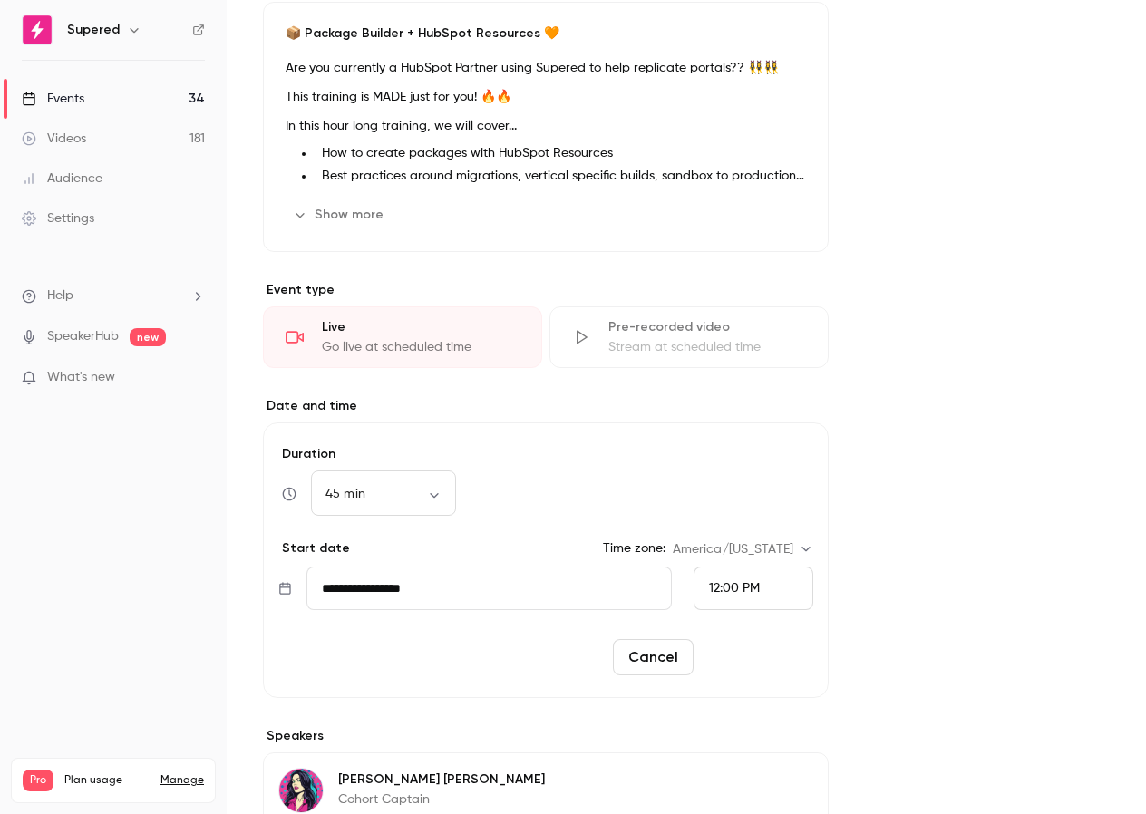
click at [764, 657] on button "Reschedule" at bounding box center [757, 657] width 112 height 36
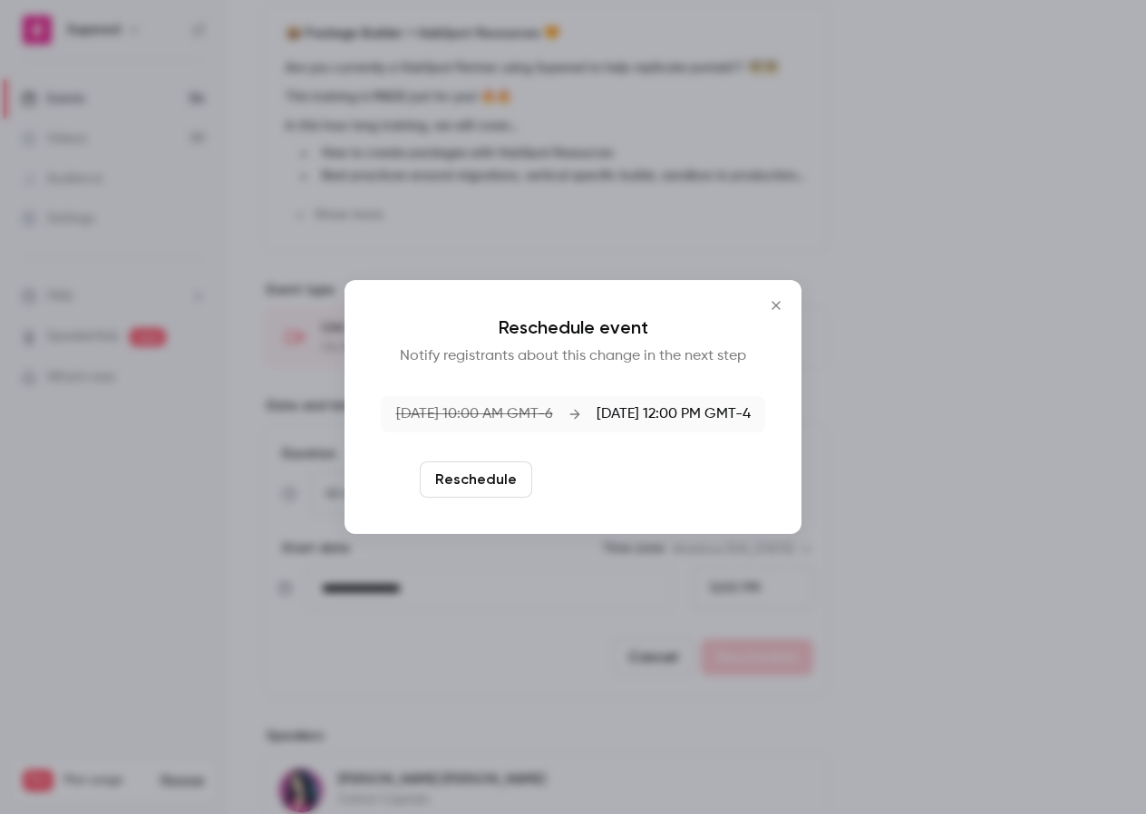
click at [611, 484] on button "Reschedule and notify" at bounding box center [634, 480] width 188 height 36
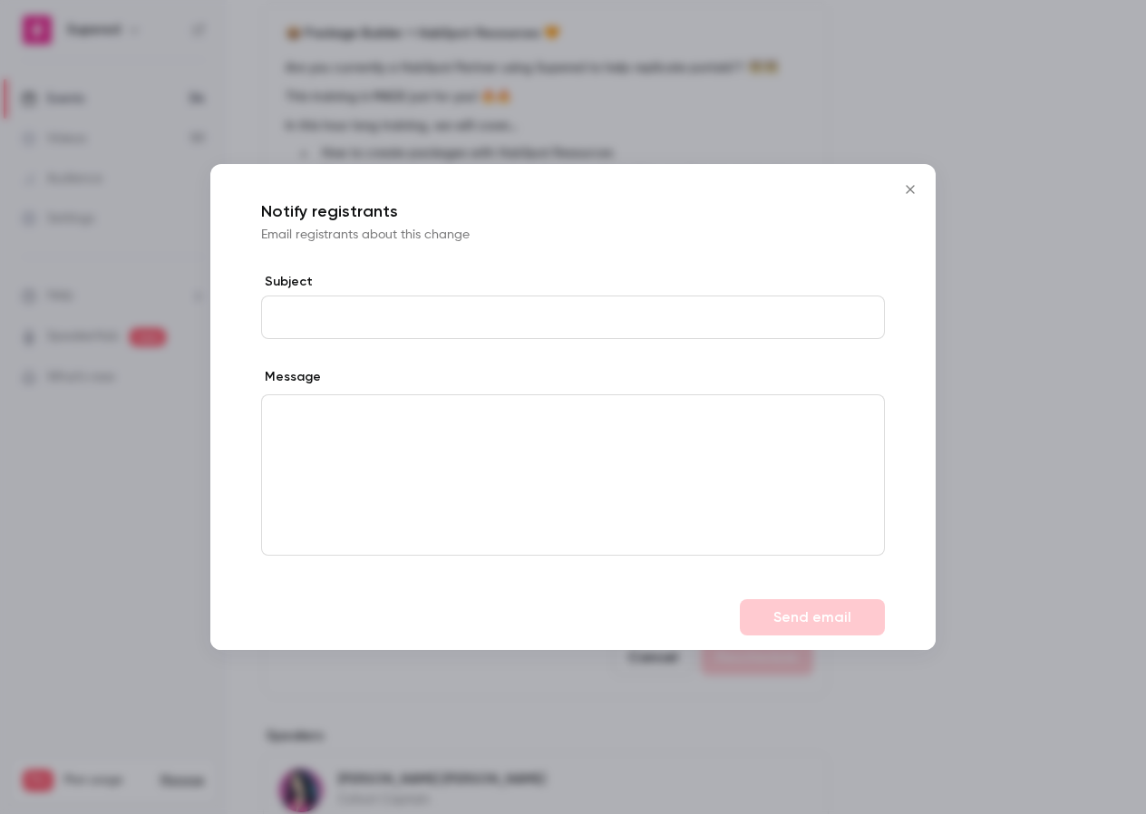
click at [321, 321] on input "Subject" at bounding box center [573, 318] width 624 height 44
type input "**********"
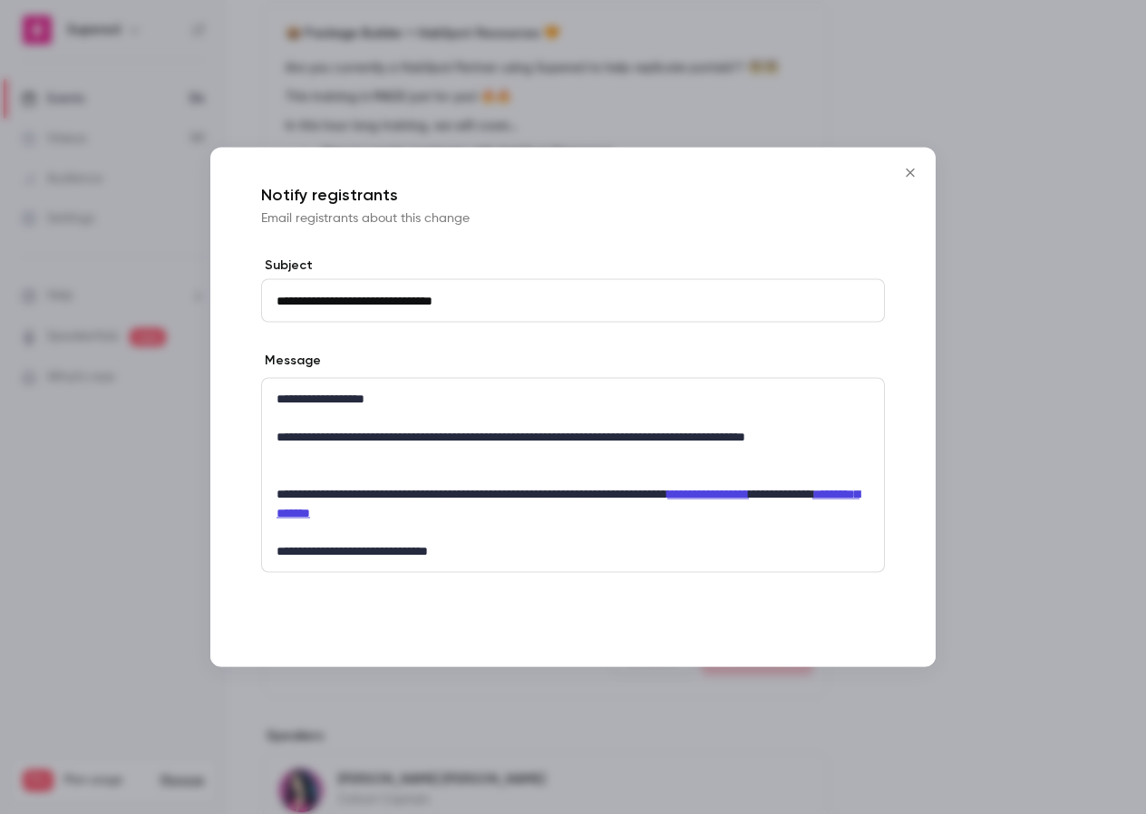
click at [803, 637] on button "Send email" at bounding box center [812, 635] width 145 height 36
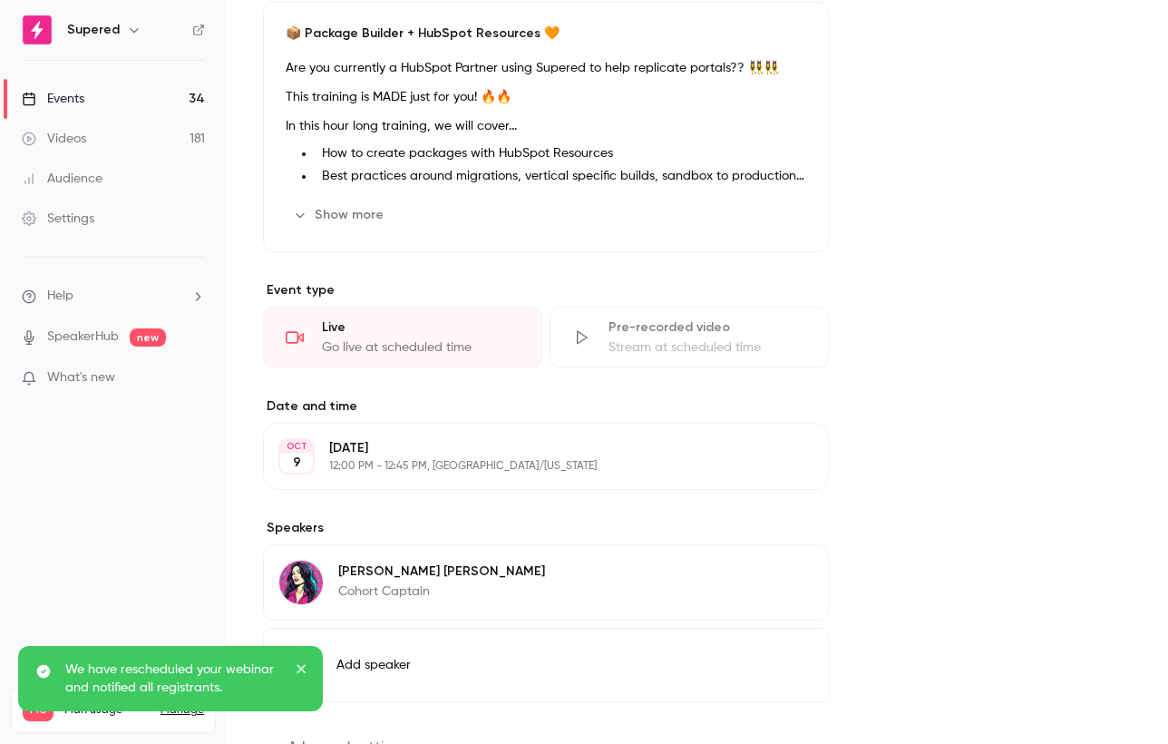
scroll to position [904, 0]
click at [82, 105] on div "Events" at bounding box center [53, 99] width 63 height 18
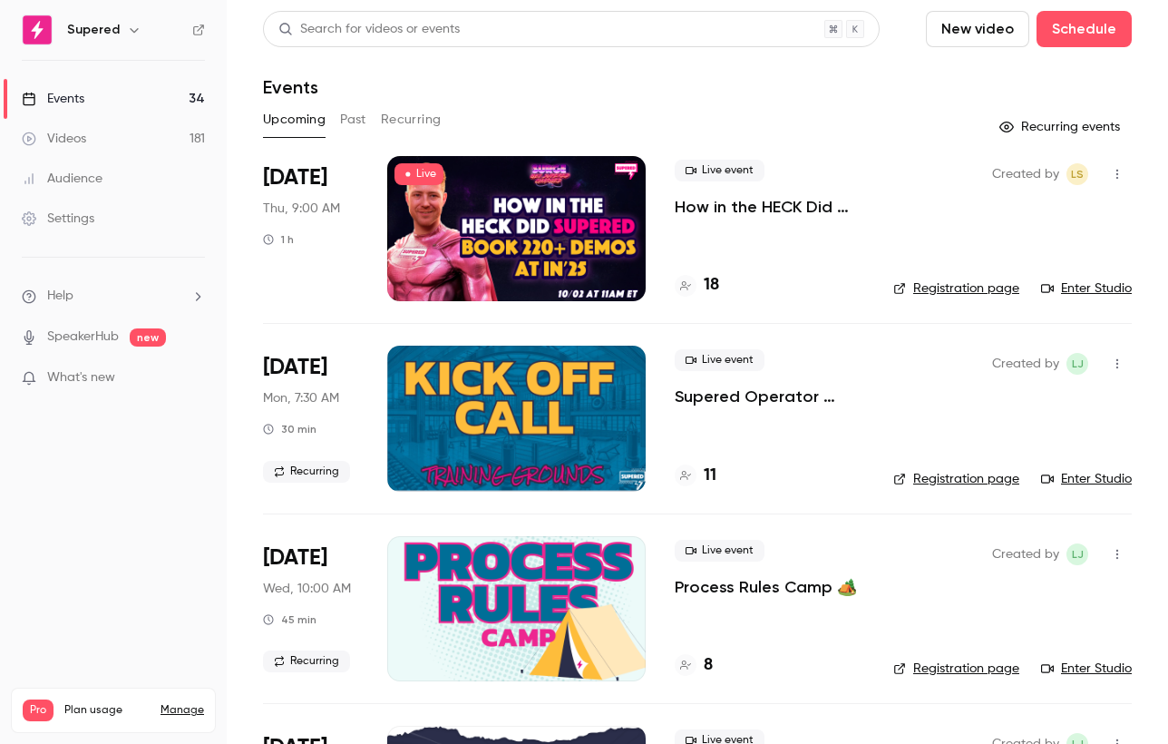
click at [950, 286] on link "Registration page" at bounding box center [956, 288] width 126 height 18
click at [951, 295] on link "Registration page" at bounding box center [956, 288] width 126 height 18
